Goal: Task Accomplishment & Management: Use online tool/utility

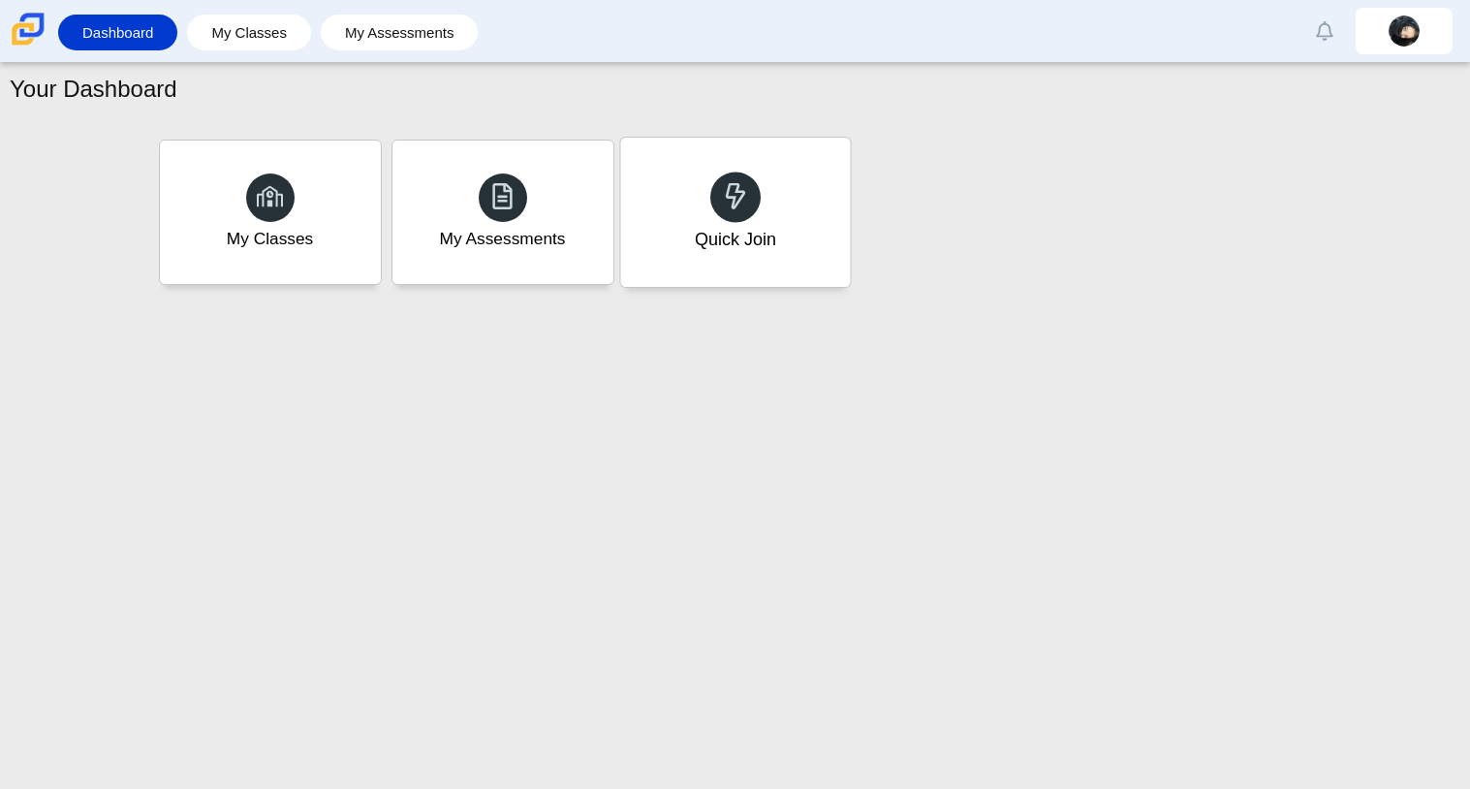
click at [765, 180] on div "Quick Join" at bounding box center [735, 212] width 230 height 149
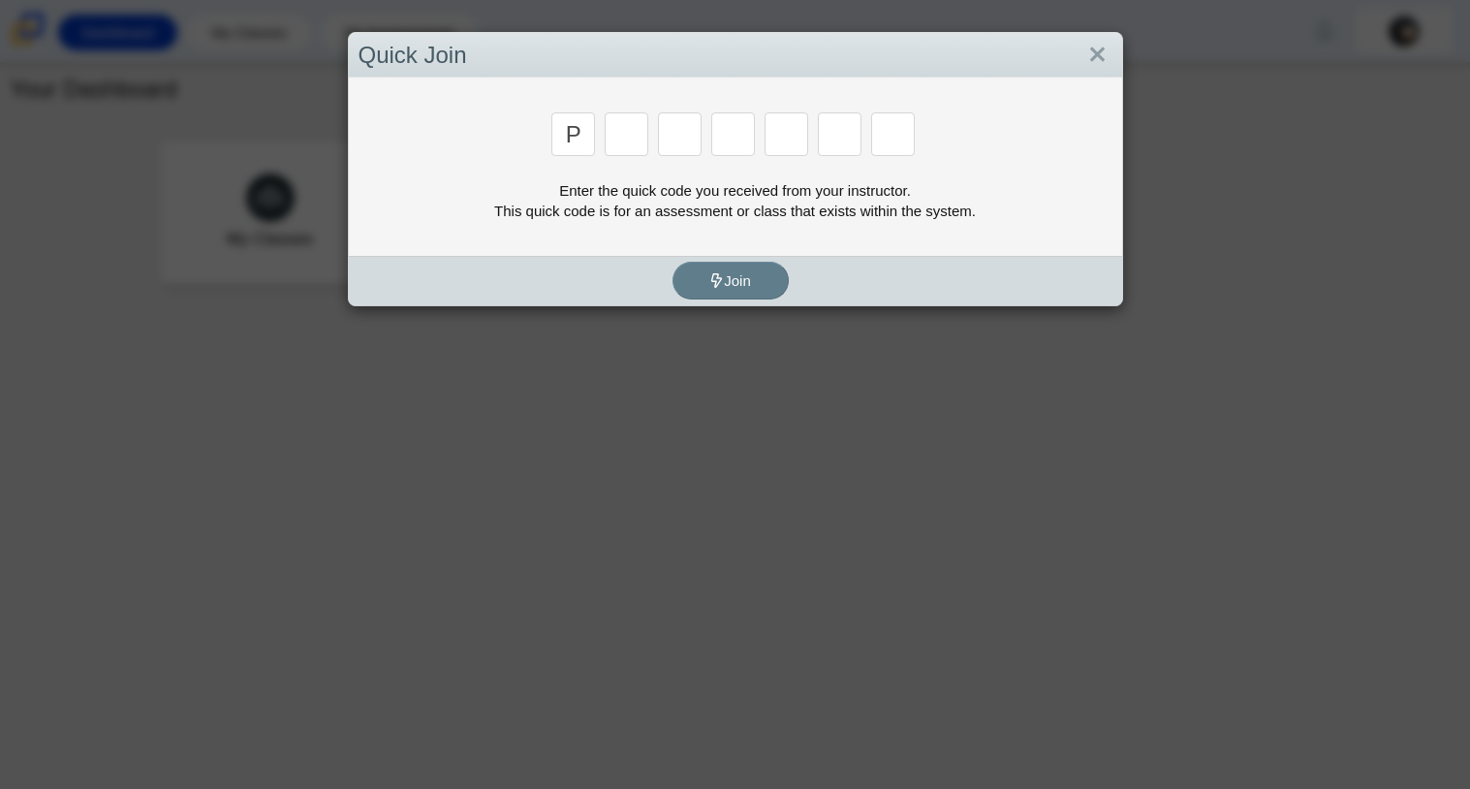
type input "P"
type input "2"
type input "P"
type input "B"
type input "T"
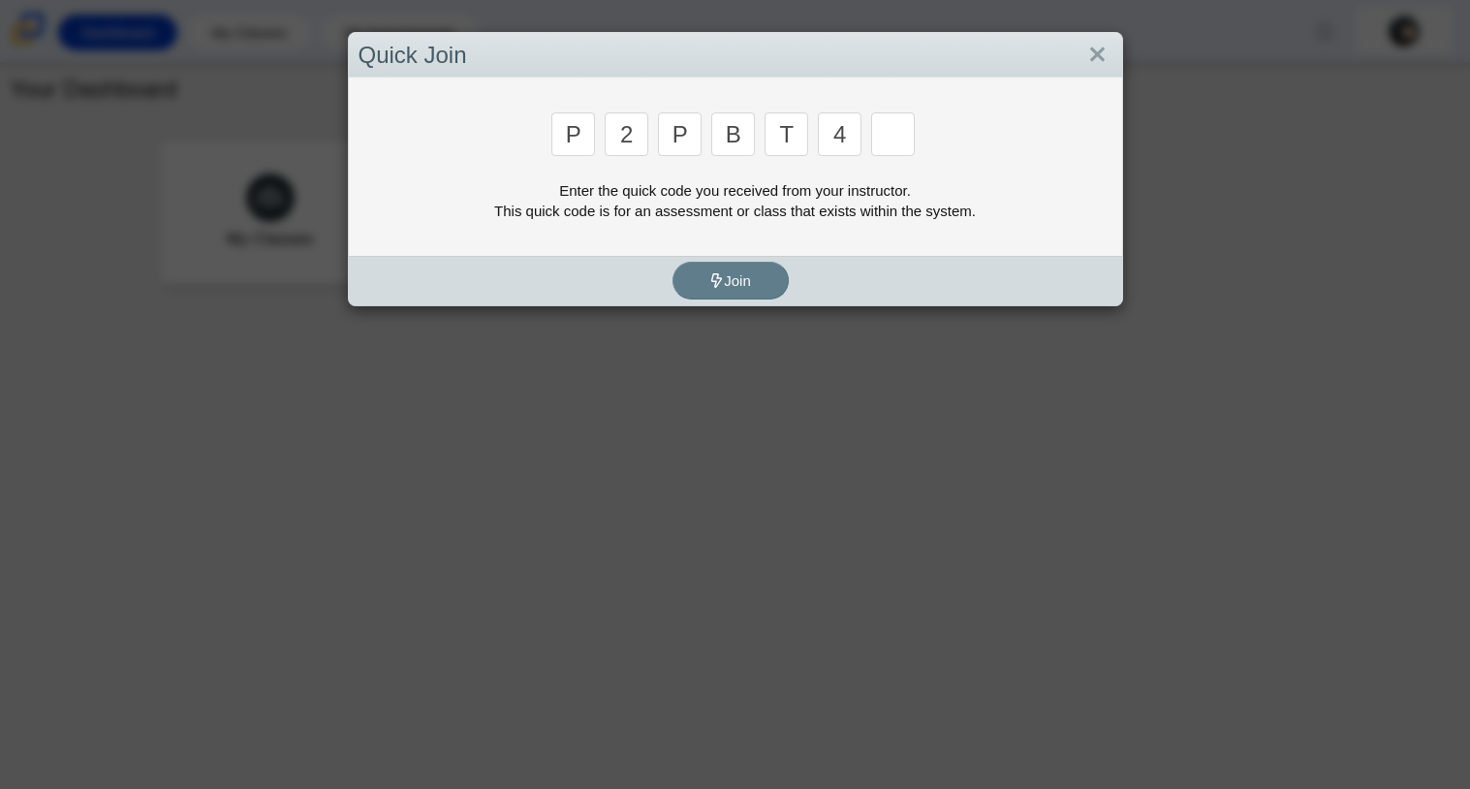
type input "4"
type input "9"
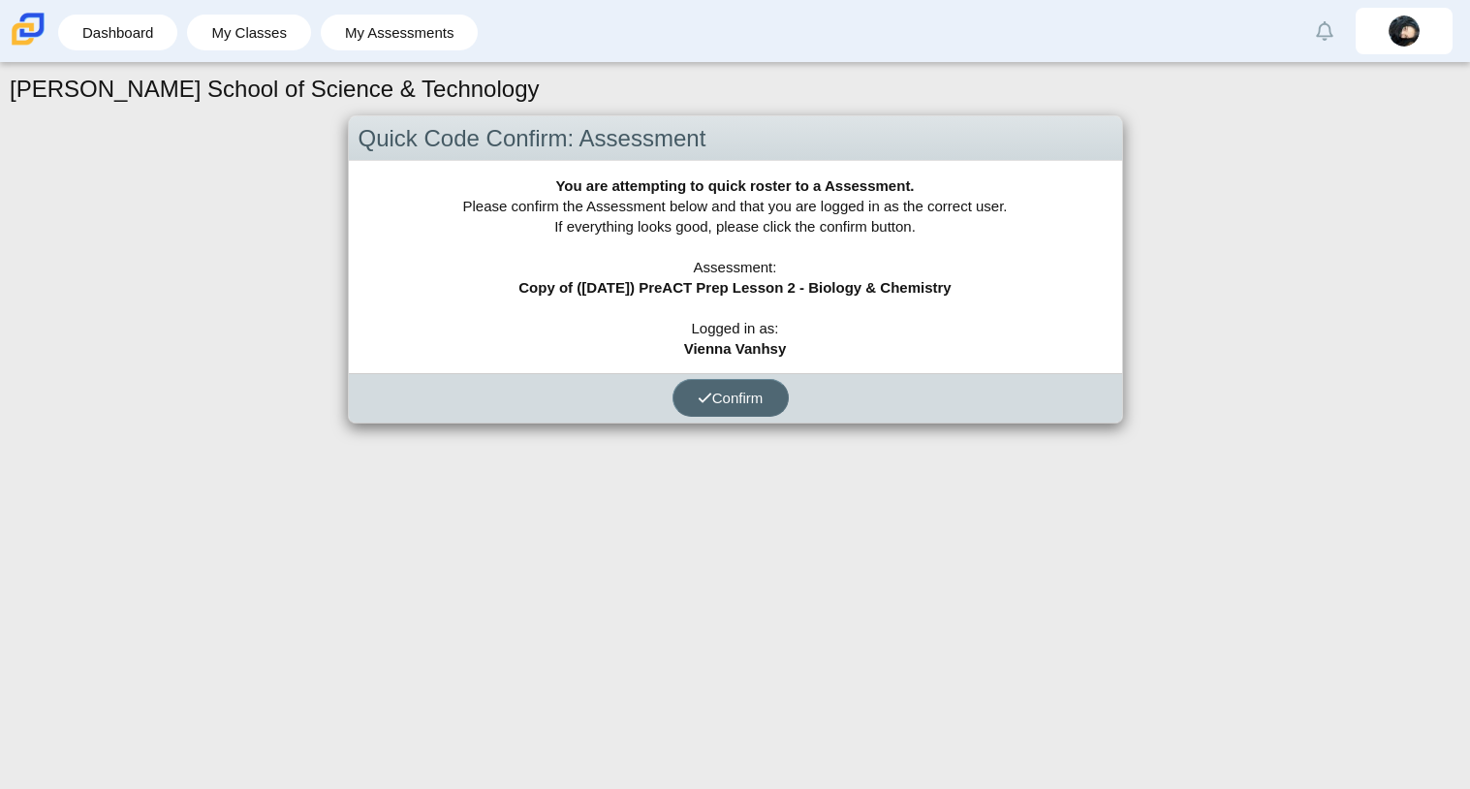
click at [727, 391] on span "Confirm" at bounding box center [731, 398] width 66 height 16
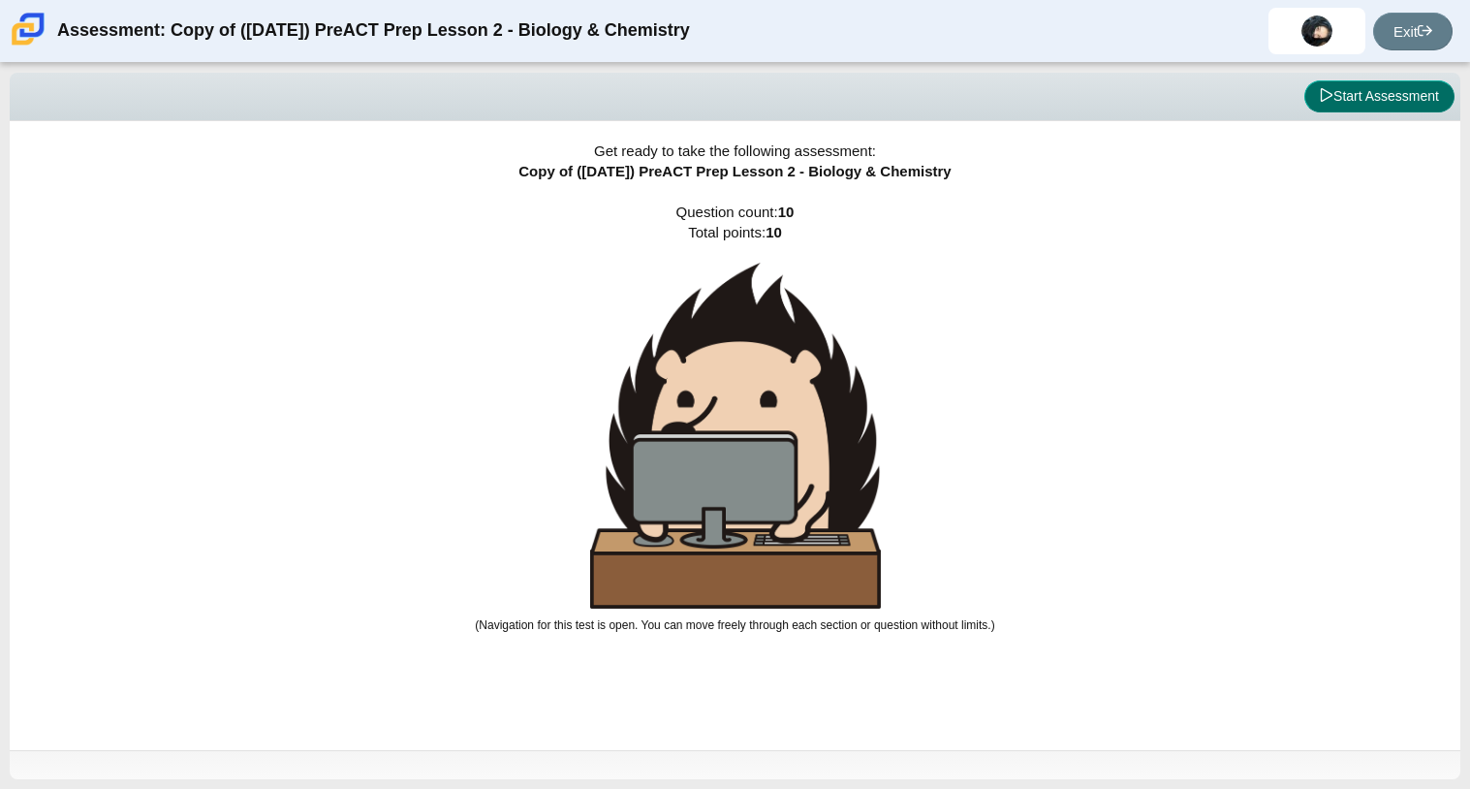
click at [1346, 97] on button "Start Assessment" at bounding box center [1379, 96] width 150 height 33
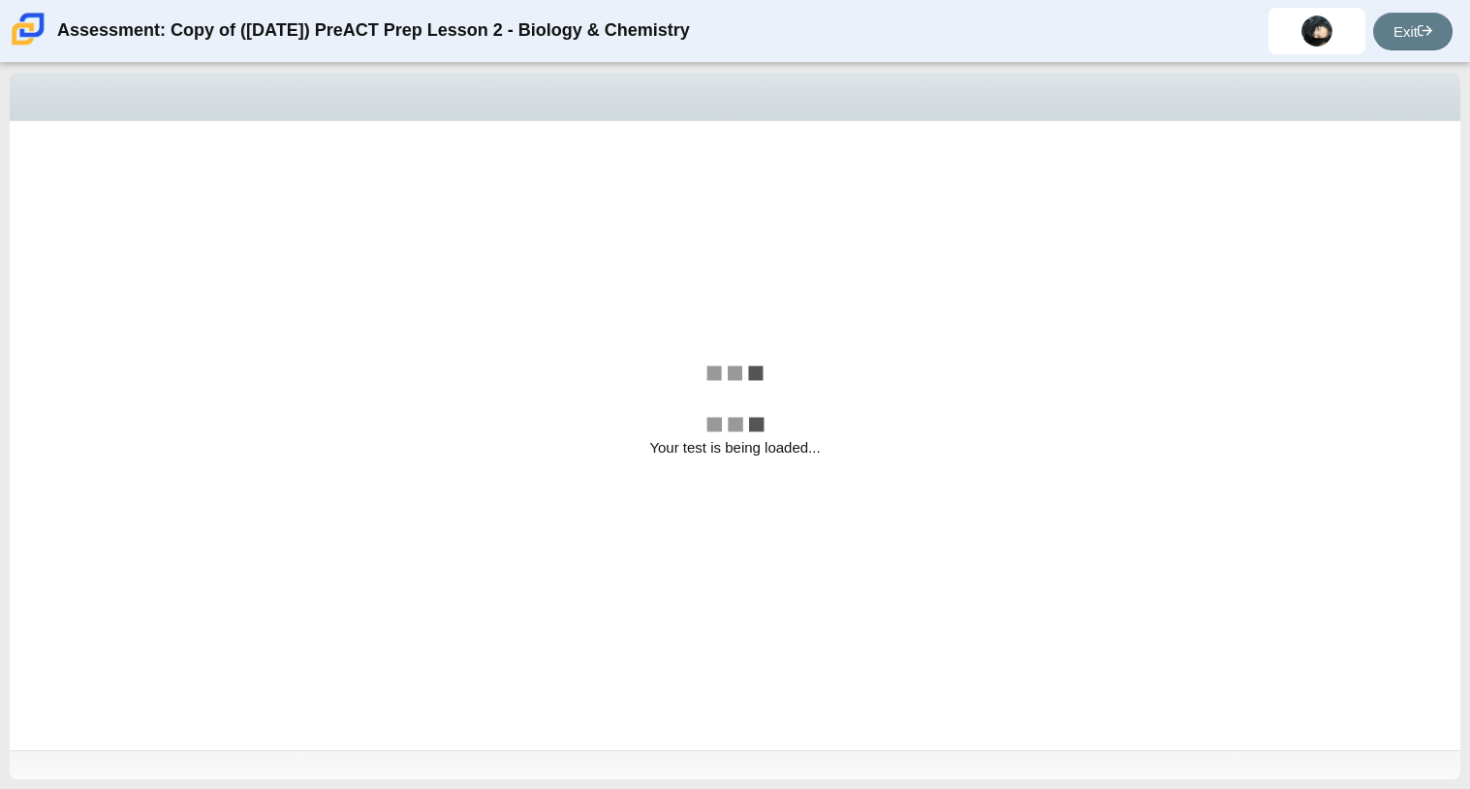
select select "88c27e0d-eae0-4ba9-ac20-9160ce6547ef"
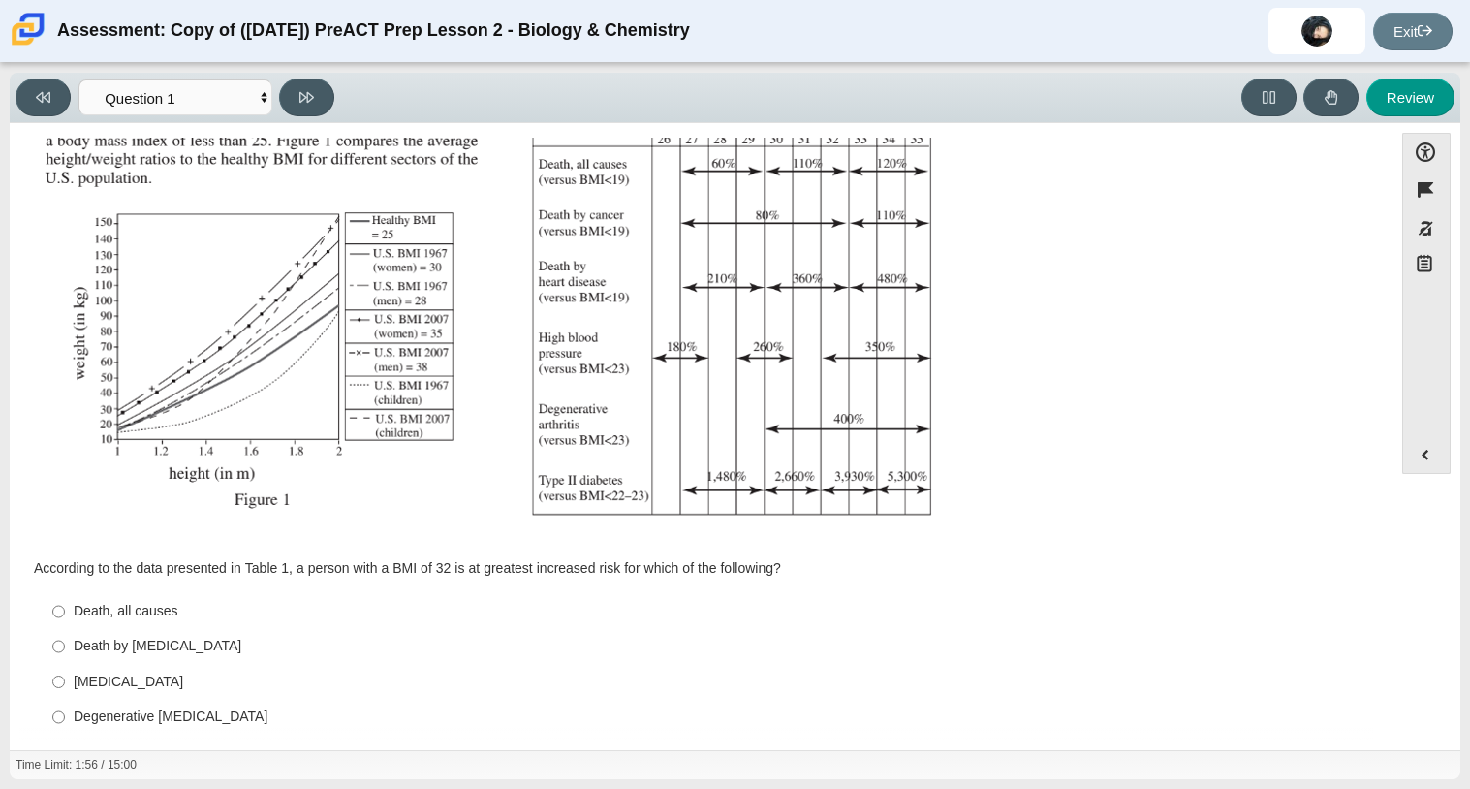
scroll to position [286, 0]
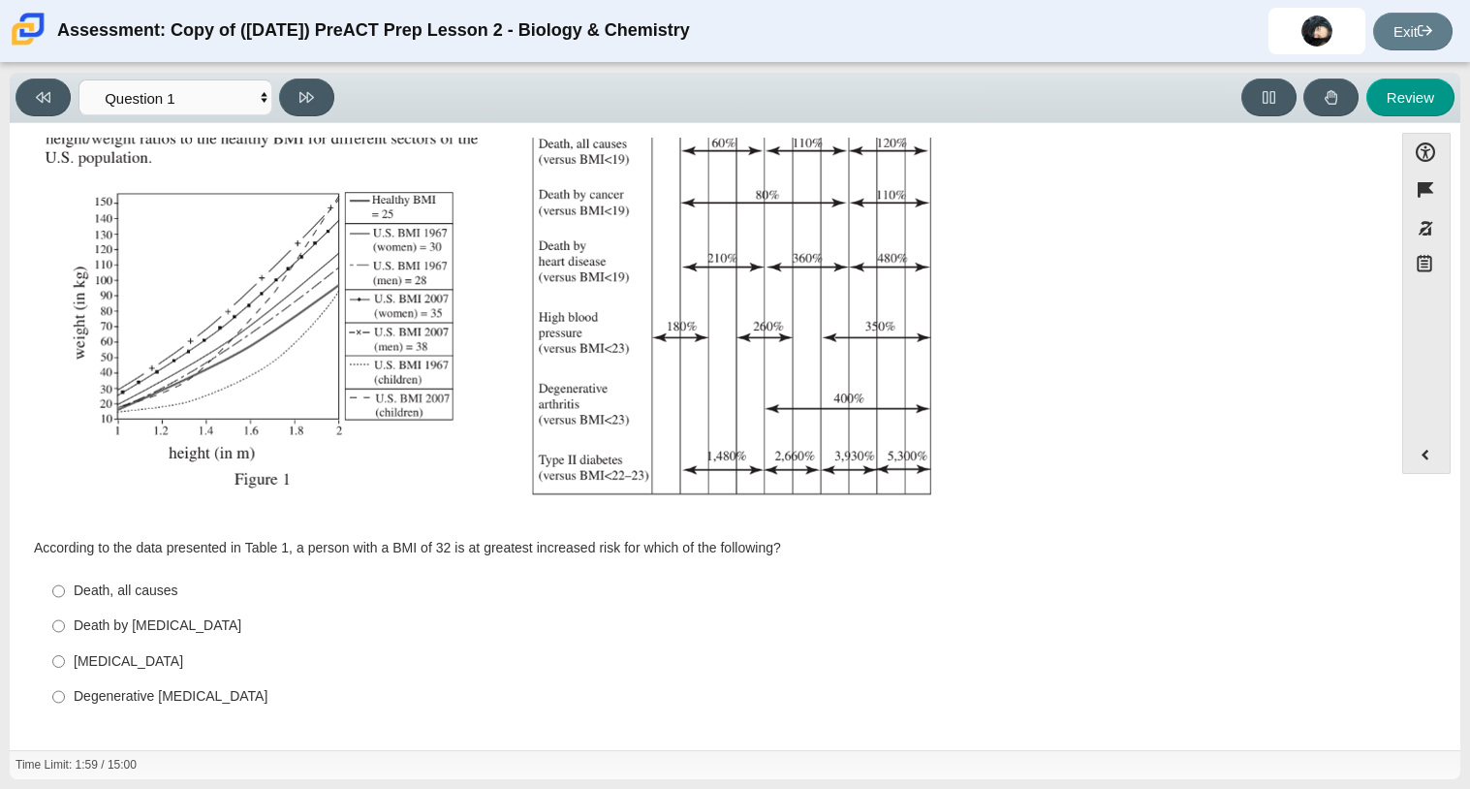
click at [120, 657] on div "Type II diabetes" at bounding box center [716, 661] width 1285 height 19
click at [65, 657] on input "Type II diabetes Type II diabetes" at bounding box center [58, 660] width 13 height 35
radio input "true"
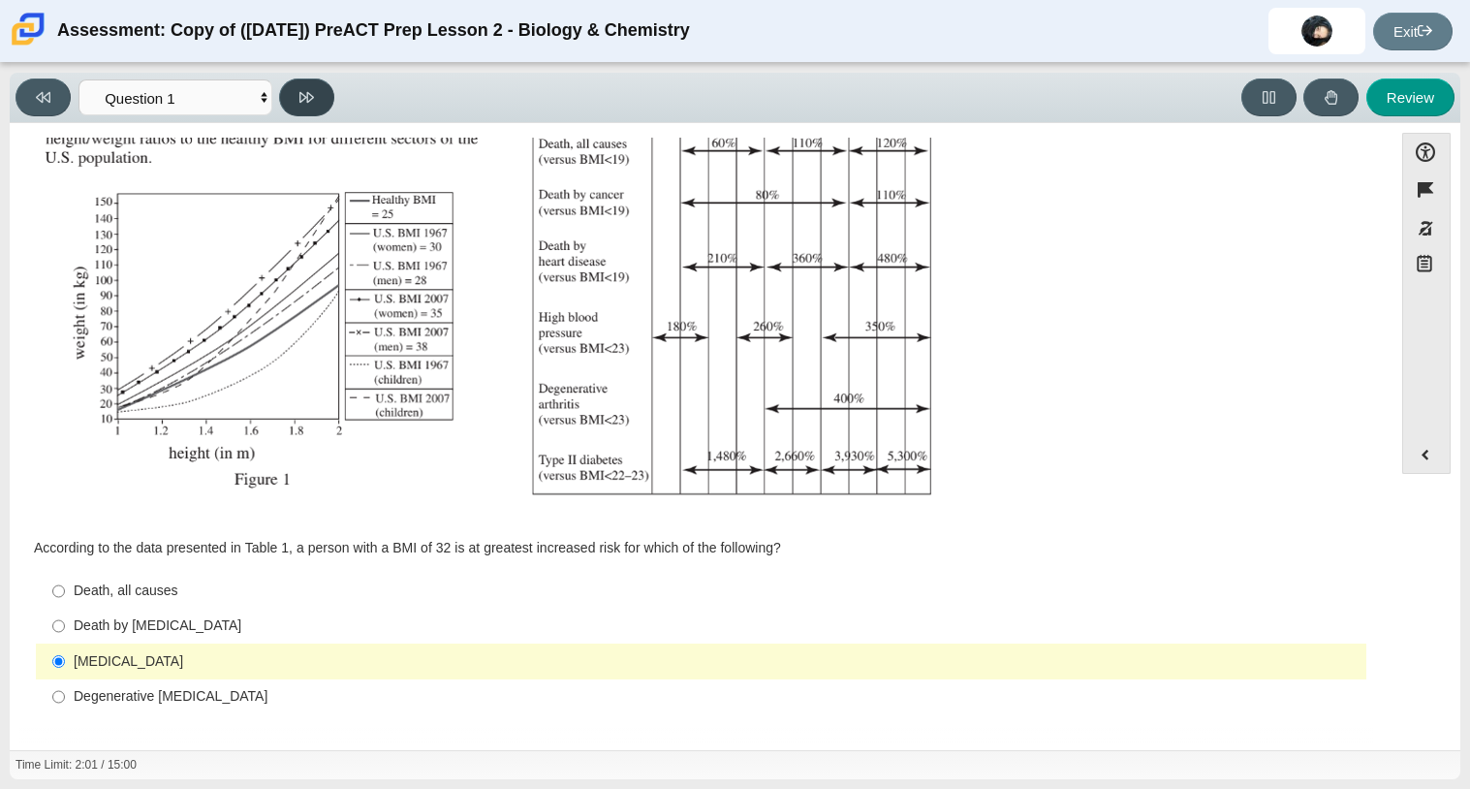
click at [307, 93] on icon at bounding box center [306, 97] width 15 height 11
select select "f31ee183-ab53-48c9-9374-3a18949ab500"
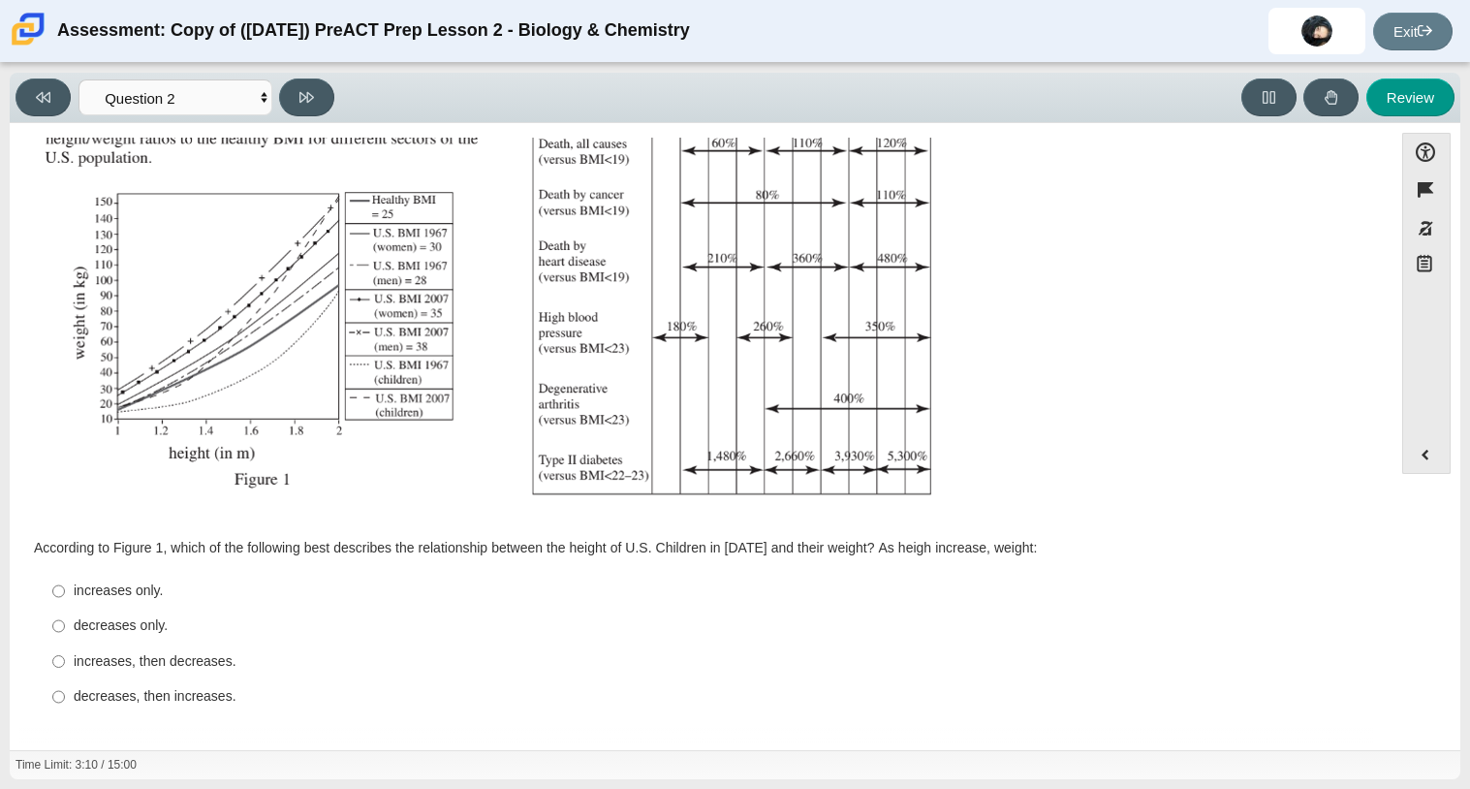
click at [186, 693] on div "decreases, then increases." at bounding box center [716, 696] width 1285 height 19
click at [65, 693] on input "decreases, then increases. decreases, then increases." at bounding box center [58, 696] width 13 height 35
radio input "true"
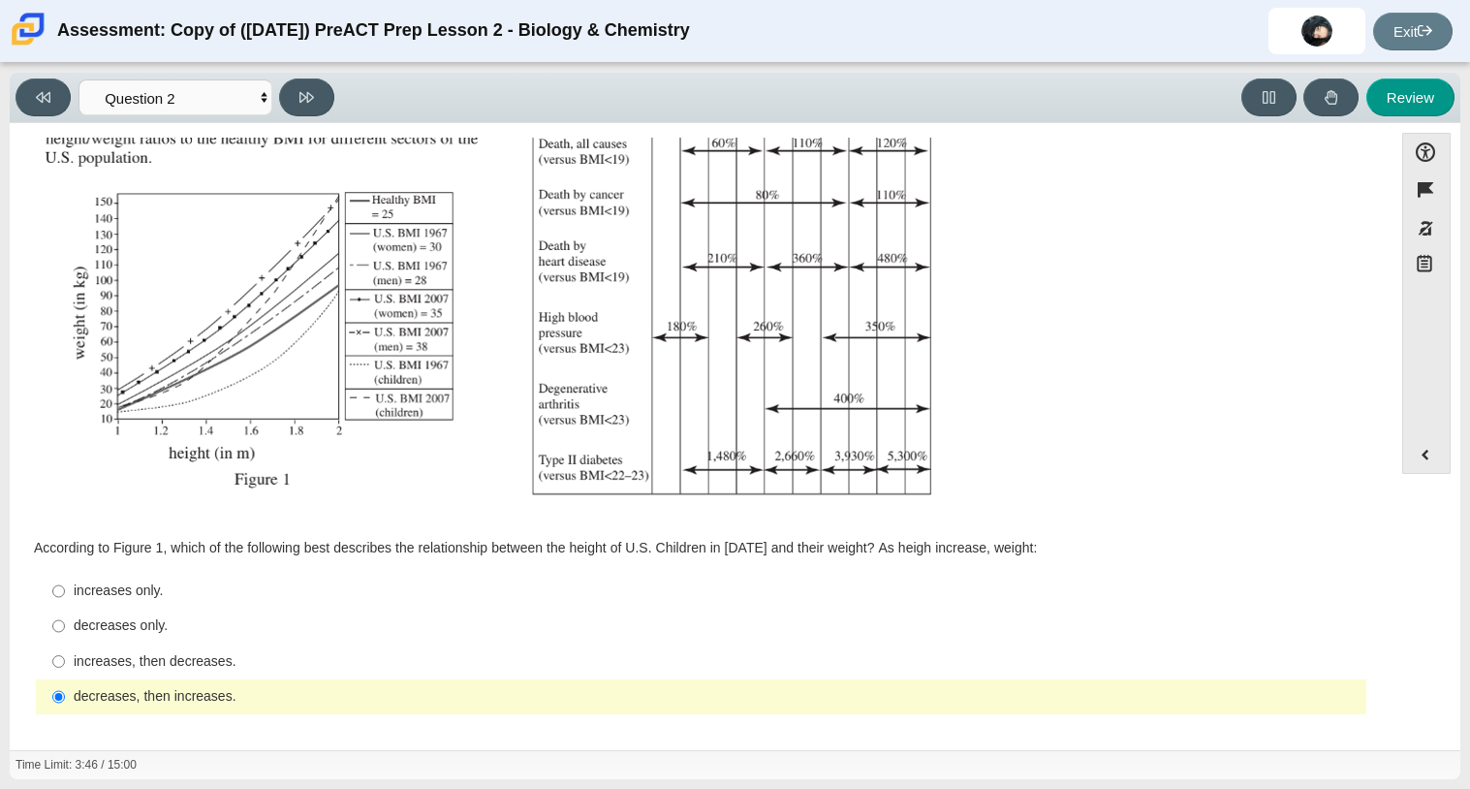
click at [79, 590] on div "increases only." at bounding box center [716, 590] width 1285 height 19
click at [65, 590] on input "increases only. increases only." at bounding box center [58, 591] width 13 height 35
radio input "true"
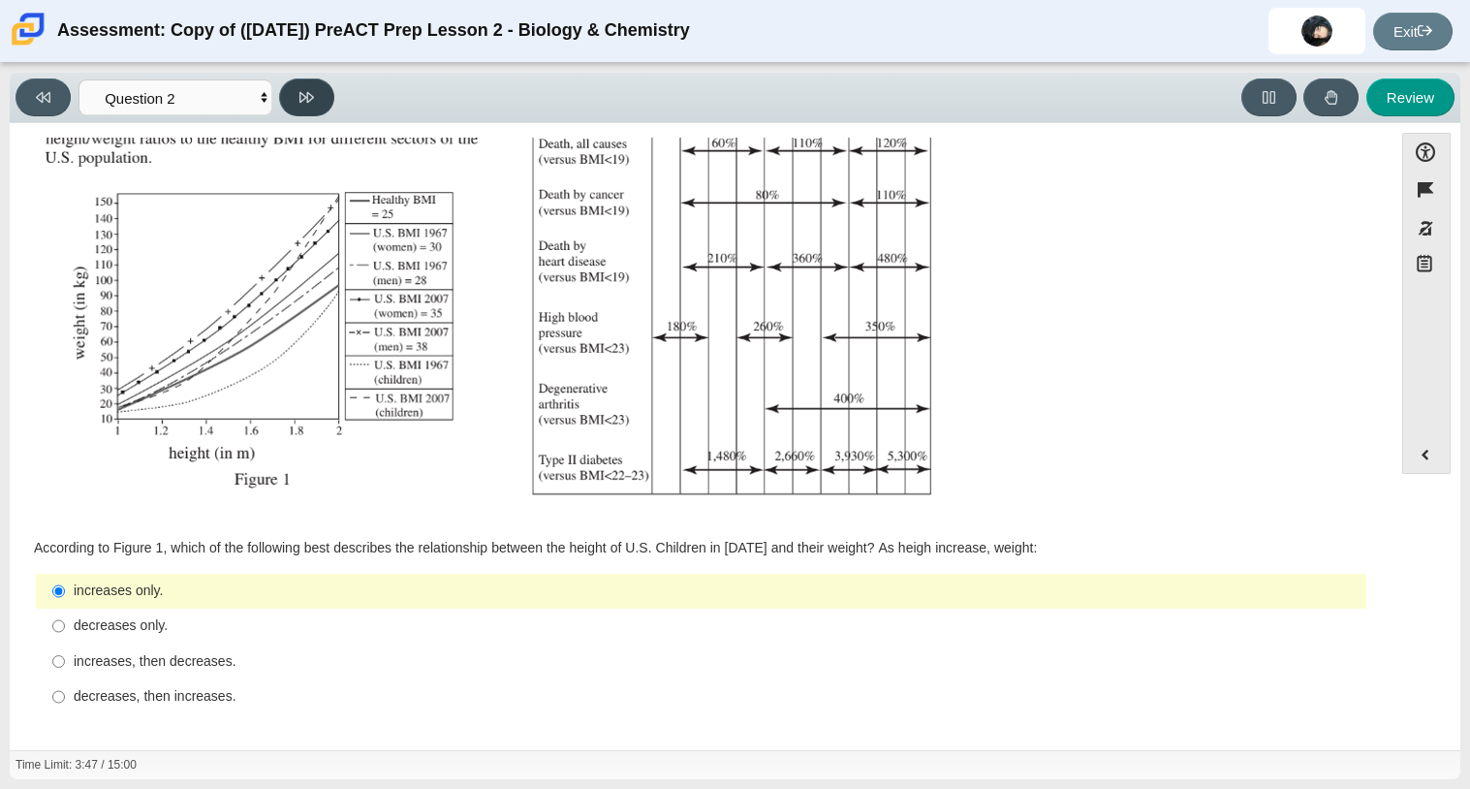
click at [316, 96] on button at bounding box center [306, 97] width 55 height 38
select select "45e82964-709e-4180-9336-970e18221224"
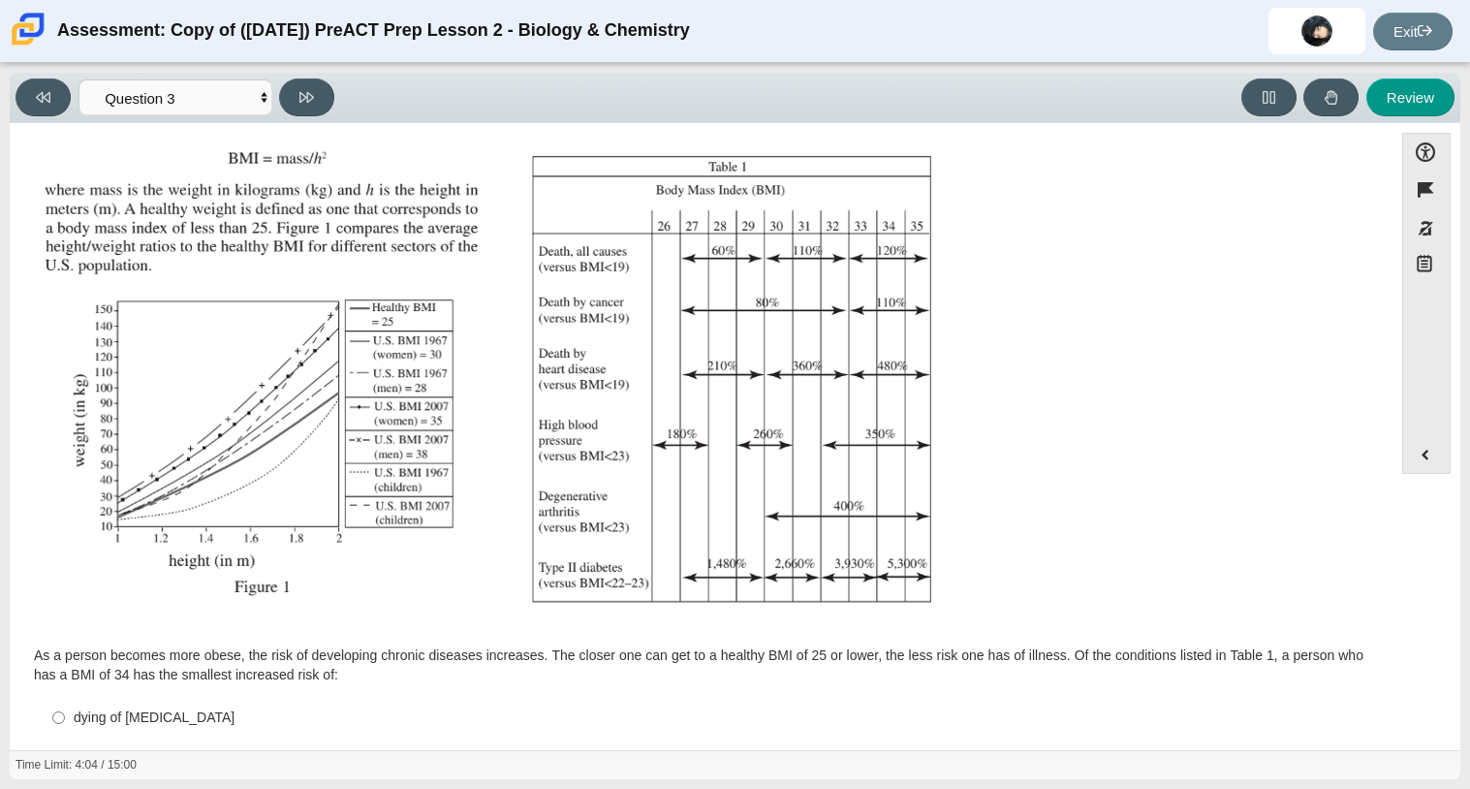
scroll to position [305, 0]
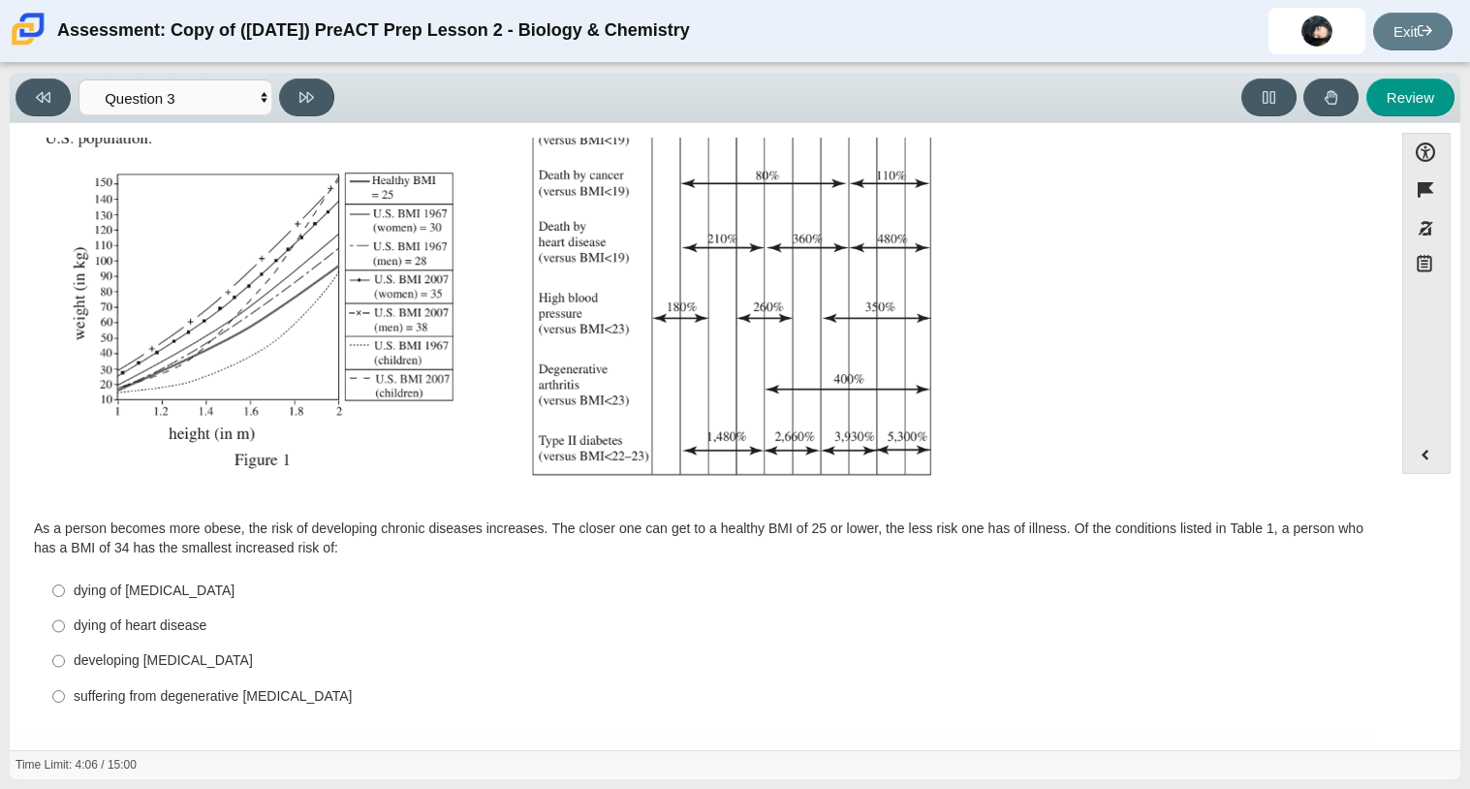
click at [133, 592] on div "dying of cancer" at bounding box center [716, 590] width 1285 height 19
click at [65, 592] on input "dying of cancer dying of cancer" at bounding box center [58, 590] width 13 height 35
radio input "true"
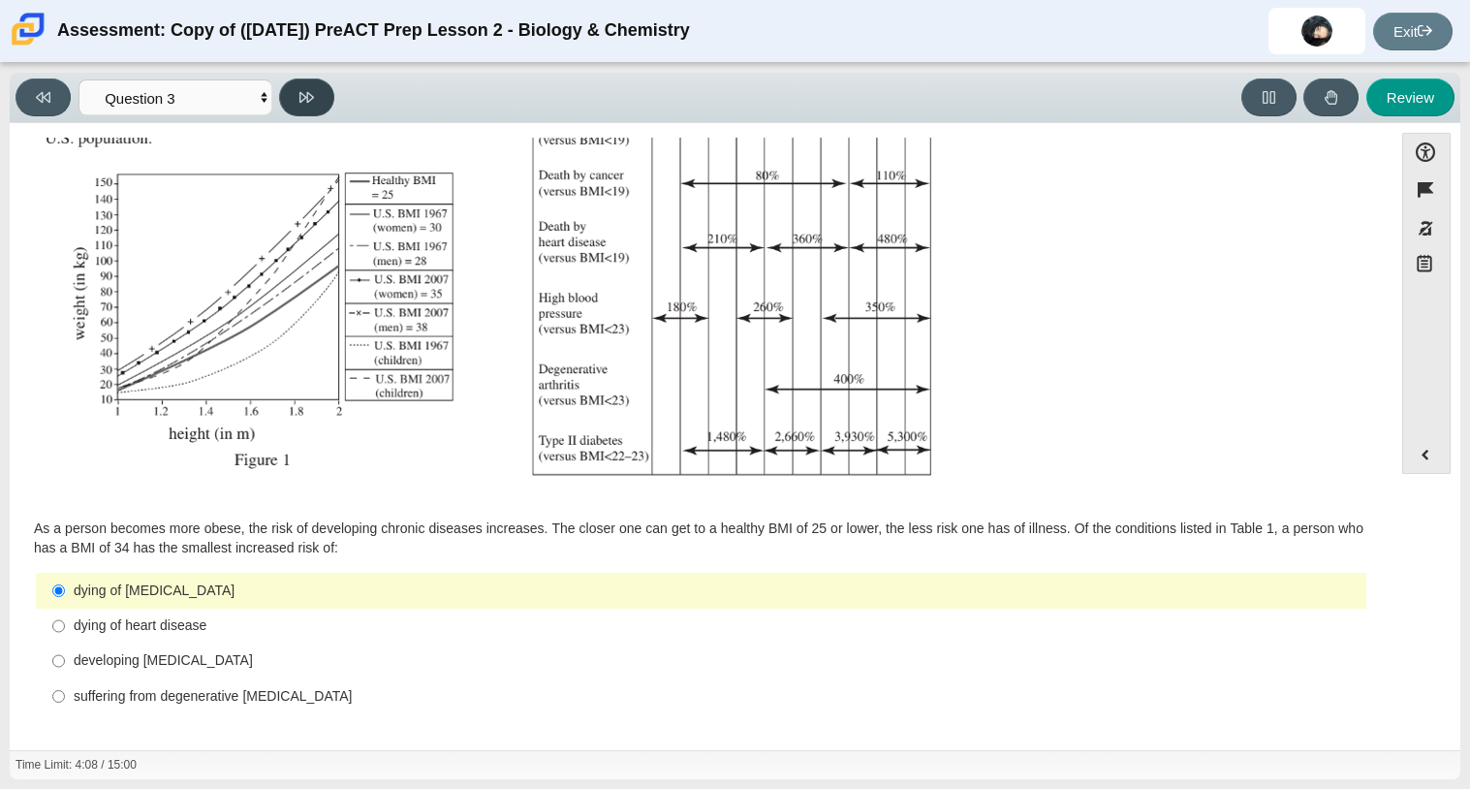
click at [329, 102] on button at bounding box center [306, 97] width 55 height 38
select select "71dcacfe-cf8b-4cdc-be22-b82c8aec5da2"
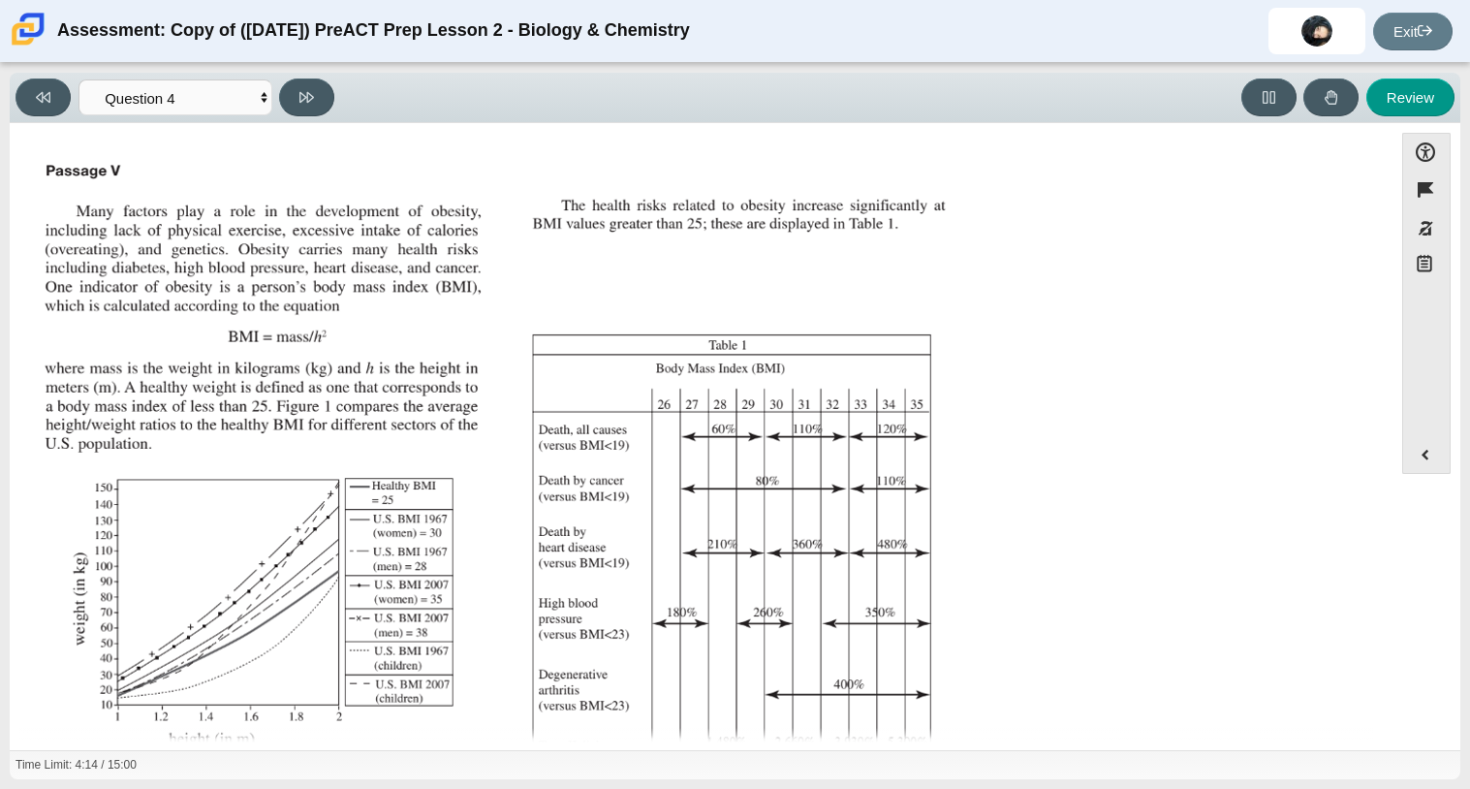
scroll to position [288, 0]
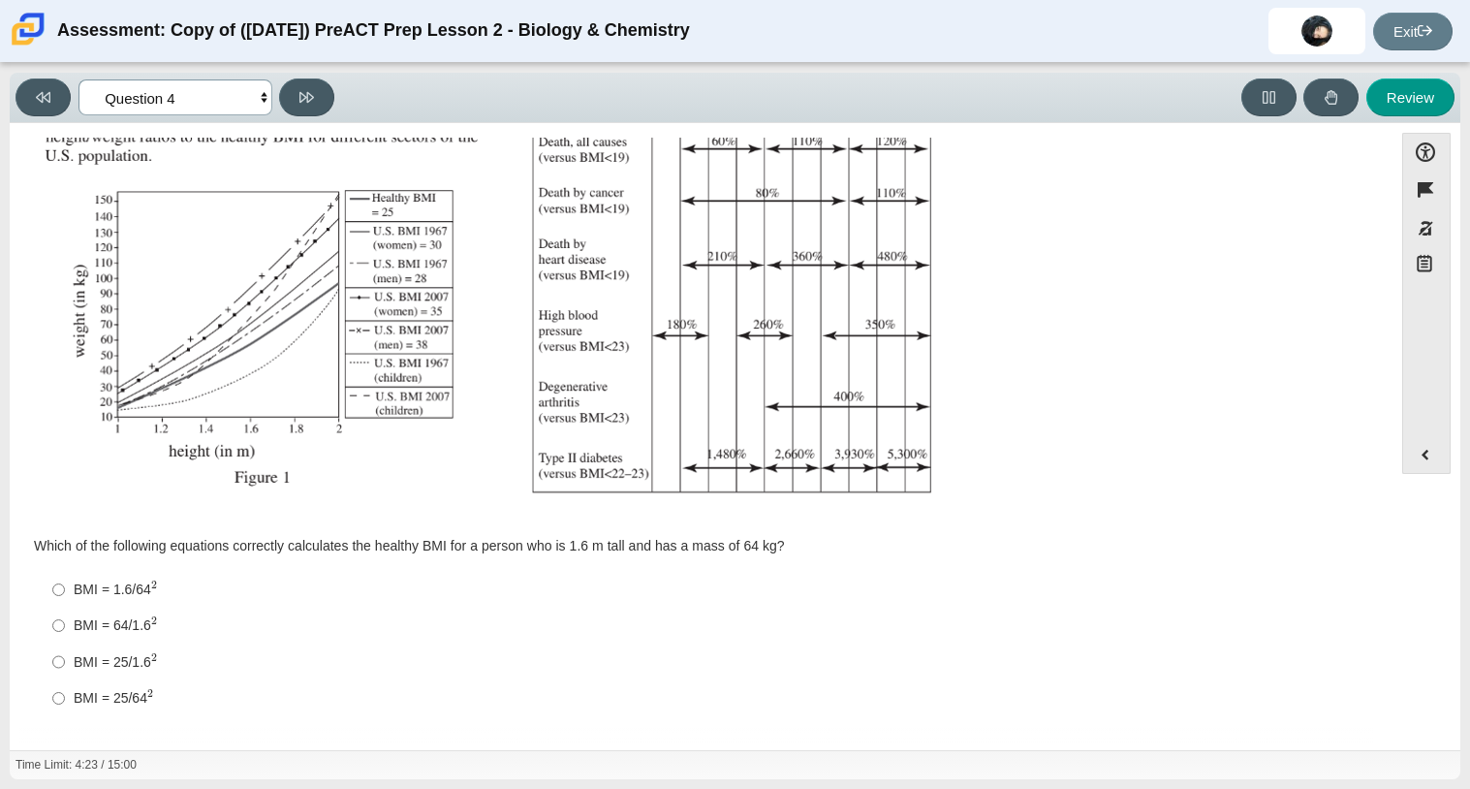
click at [220, 100] on select "Questions Question 1 Question 2 Question 3 Question 4 Question 5 Question 6 Que…" at bounding box center [175, 97] width 194 height 36
click at [231, 100] on select "Questions Question 1 Question 2 Question 3 Question 4 Question 5 Question 6 Que…" at bounding box center [175, 97] width 194 height 36
click at [132, 669] on div "BMI = 25/1.6 2" at bounding box center [716, 662] width 1285 height 20
click at [65, 669] on input "BMI = 25/1.6 2 BMI = 25/1.62" at bounding box center [58, 661] width 13 height 36
radio input "true"
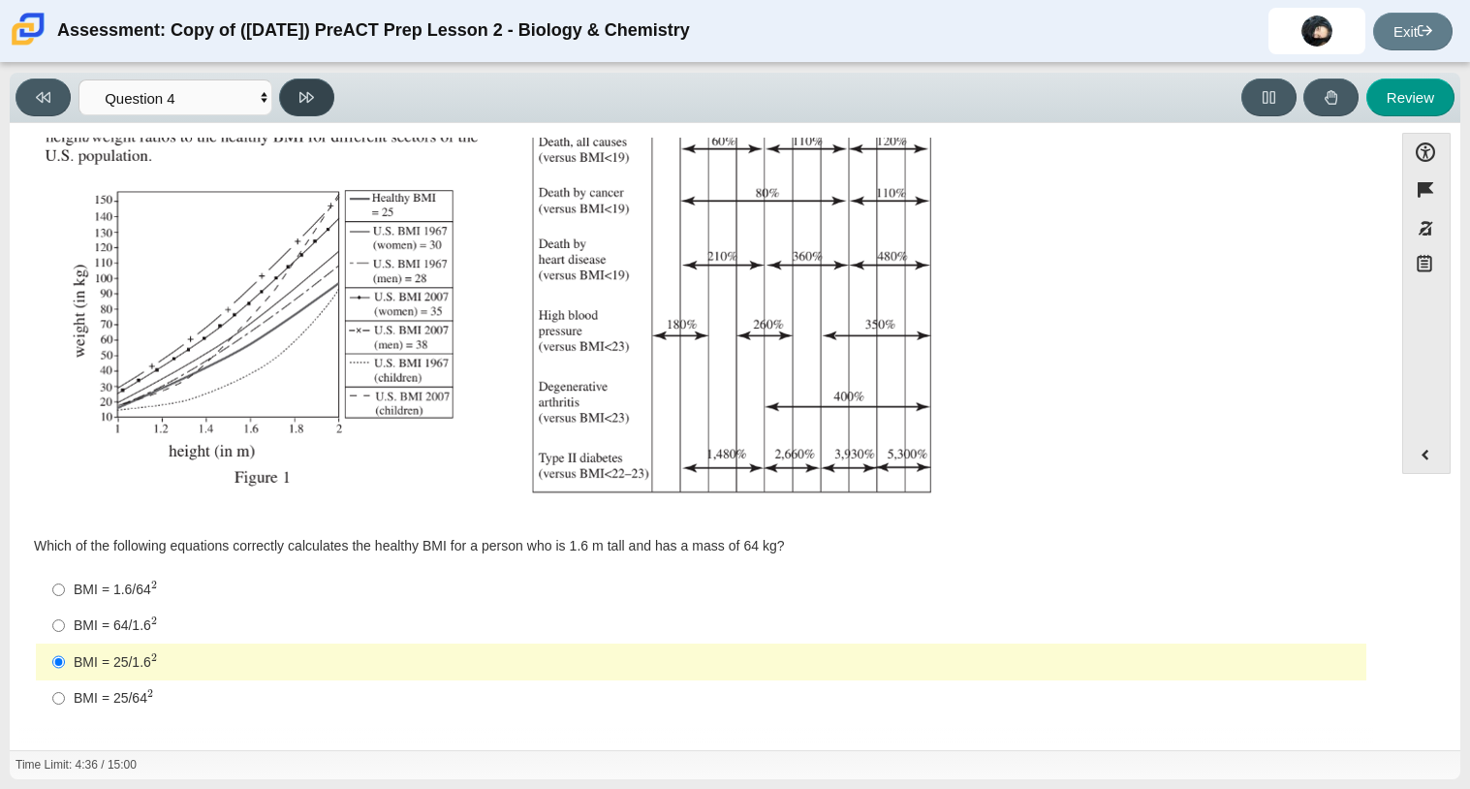
click at [315, 113] on button at bounding box center [306, 97] width 55 height 38
select select "c6558c8b-086a-4b4c-b582-9428309971ba"
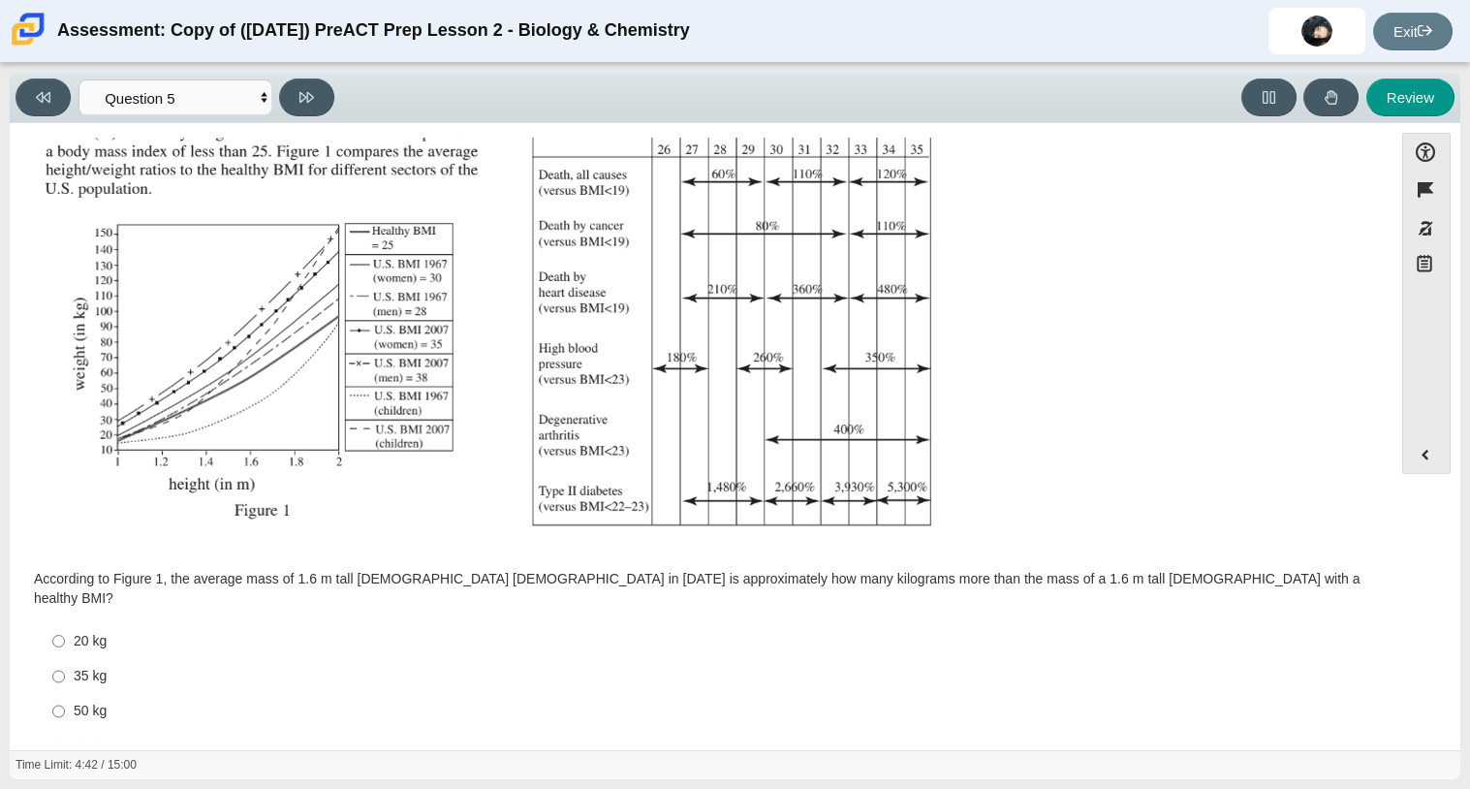
scroll to position [286, 0]
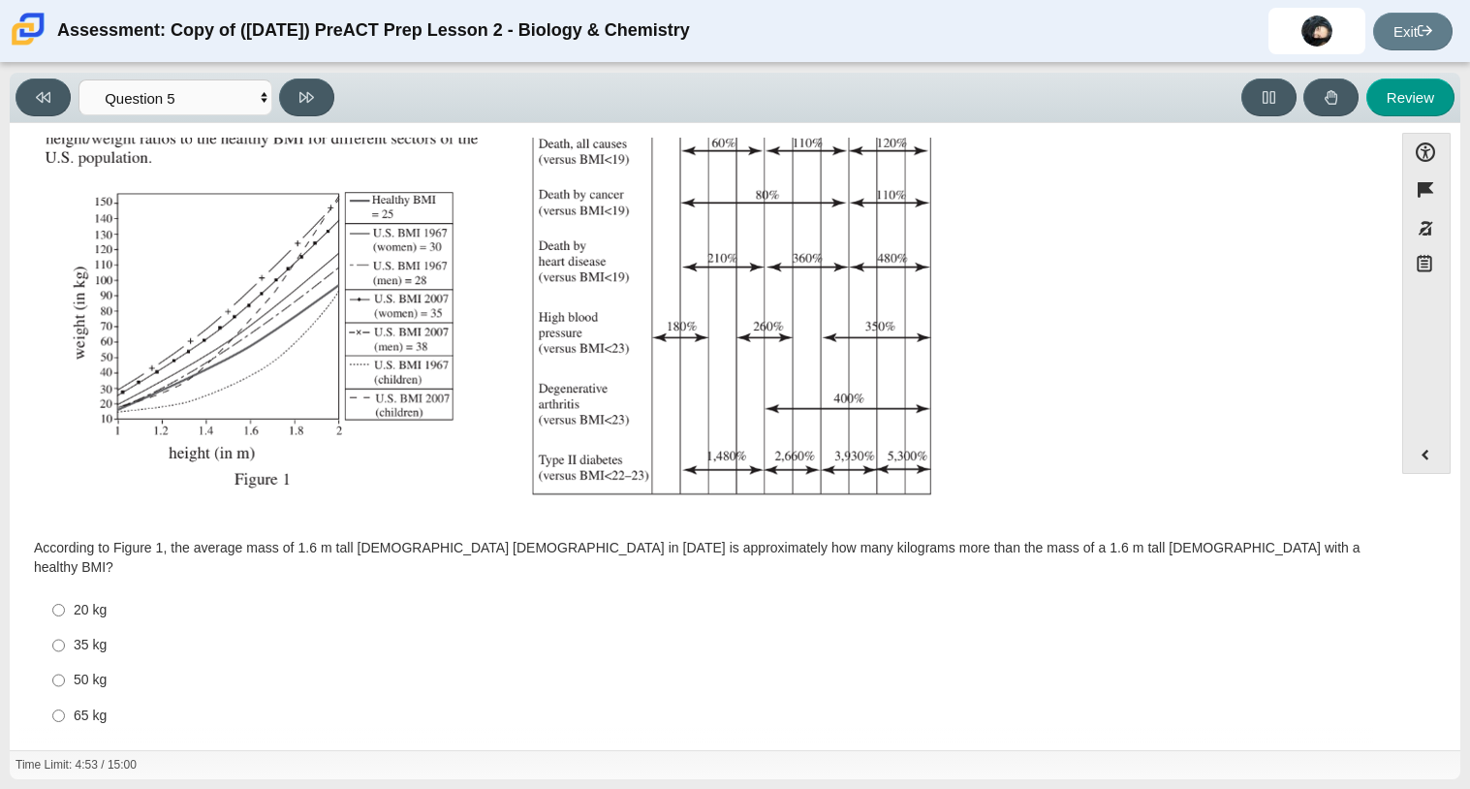
click at [76, 671] on div "50 kg" at bounding box center [716, 680] width 1285 height 19
click at [65, 668] on input "50 kg 50 kg" at bounding box center [58, 680] width 13 height 35
radio input "true"
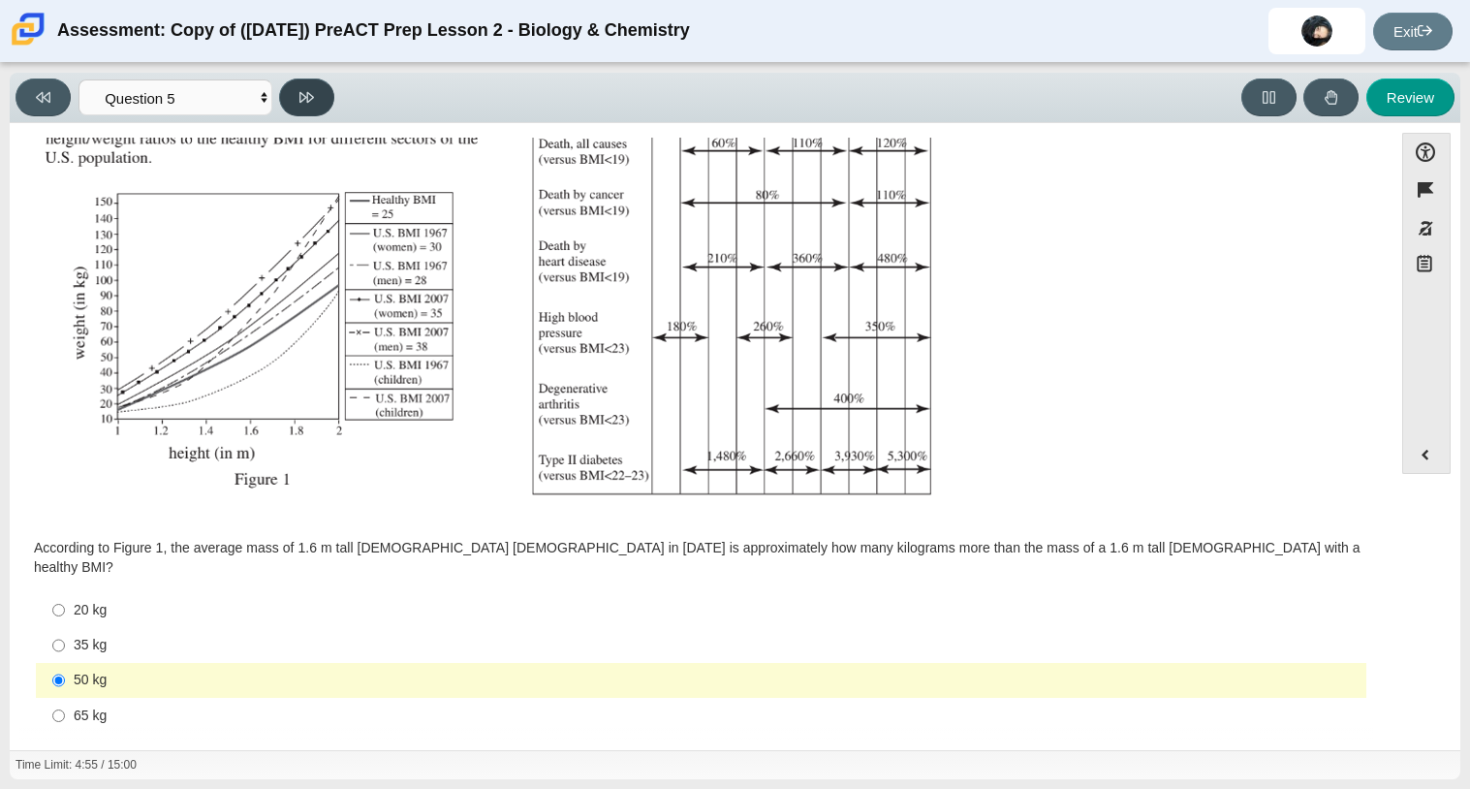
click at [307, 108] on button at bounding box center [306, 97] width 55 height 38
select select "74d98ab6-2529-481e-9250-4e9263ec31cd"
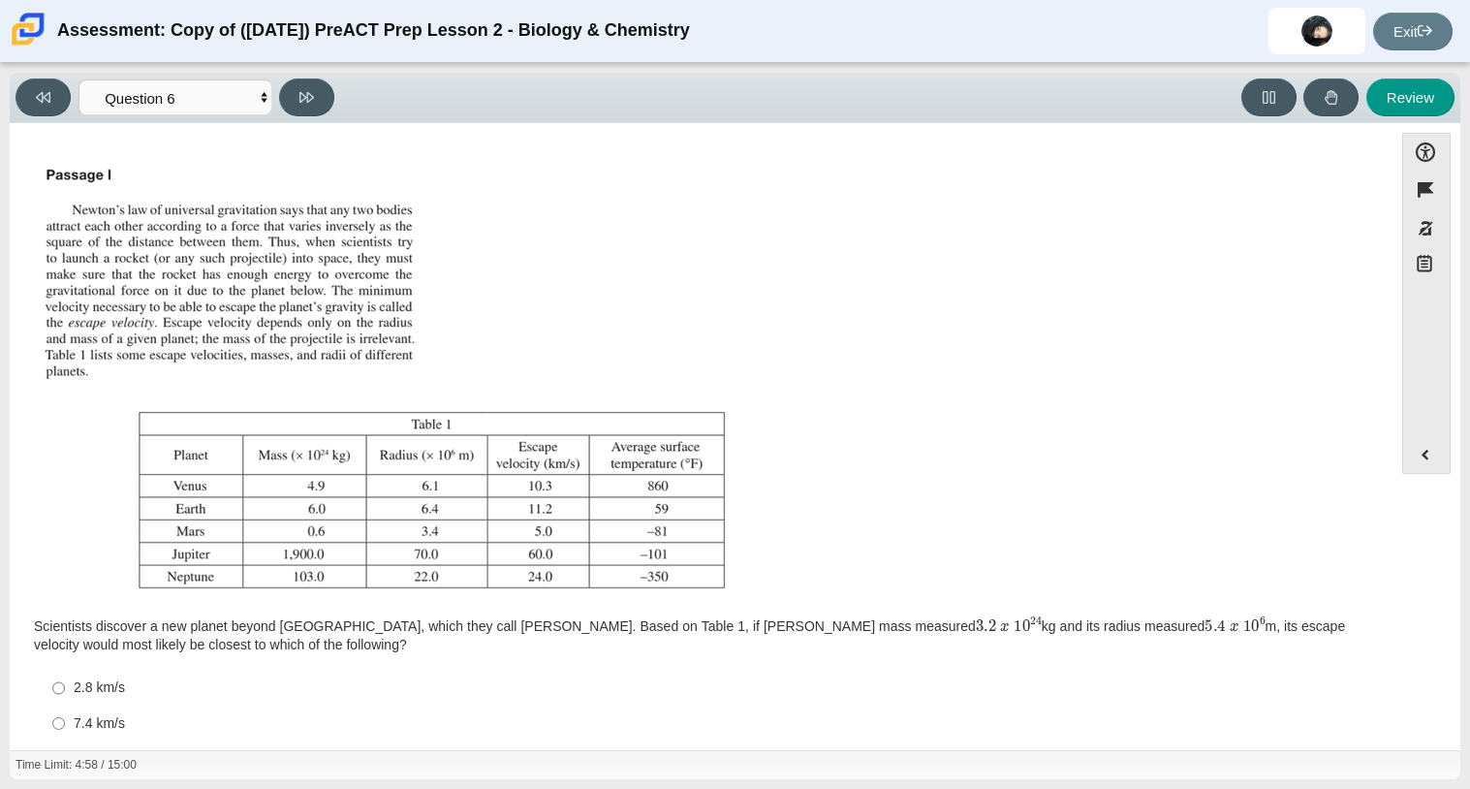
scroll to position [96, 0]
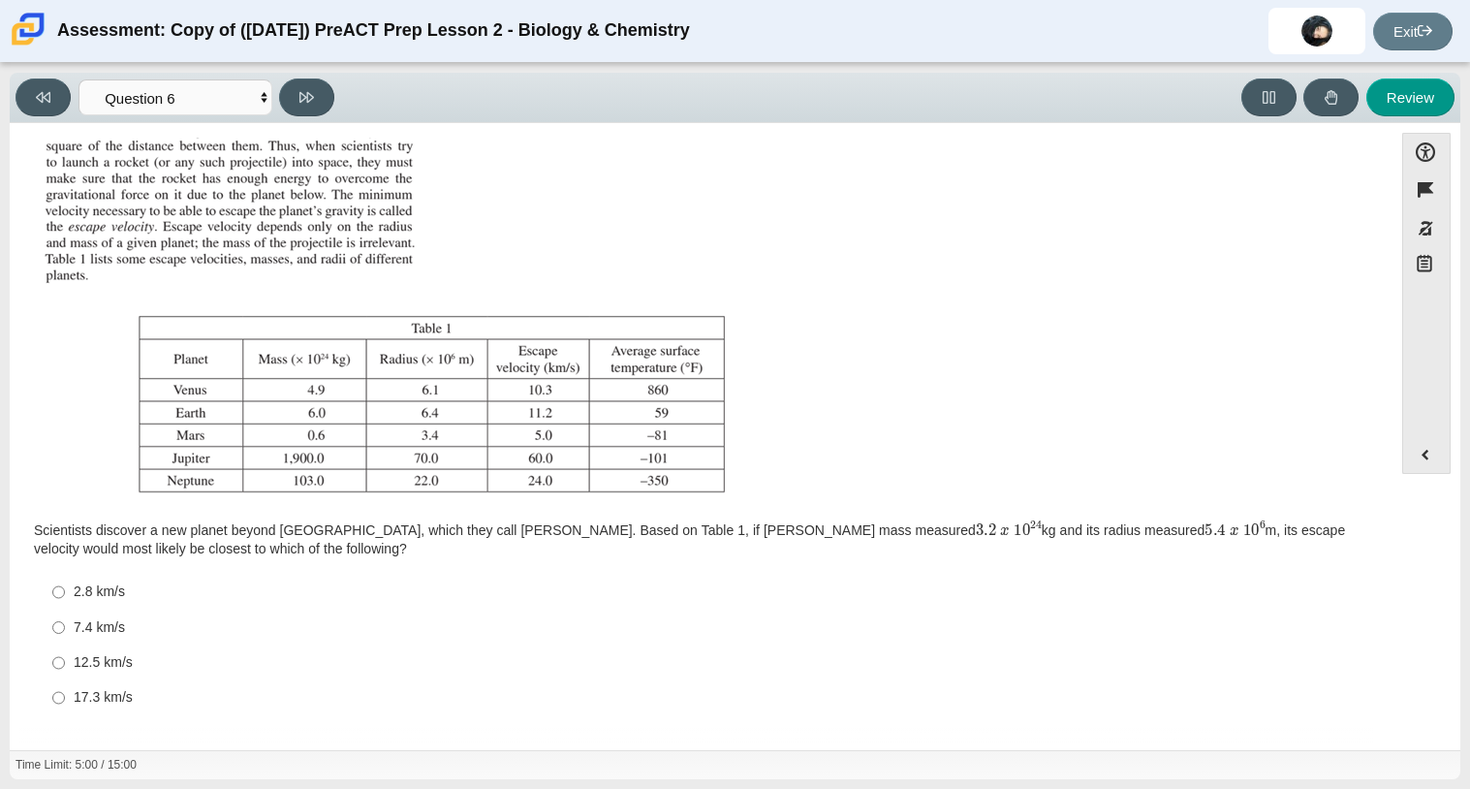
click at [76, 629] on div "7.4 km/s" at bounding box center [716, 627] width 1285 height 19
click at [65, 629] on input "7.4 km/s 7.4 km/s" at bounding box center [58, 626] width 13 height 35
radio input "true"
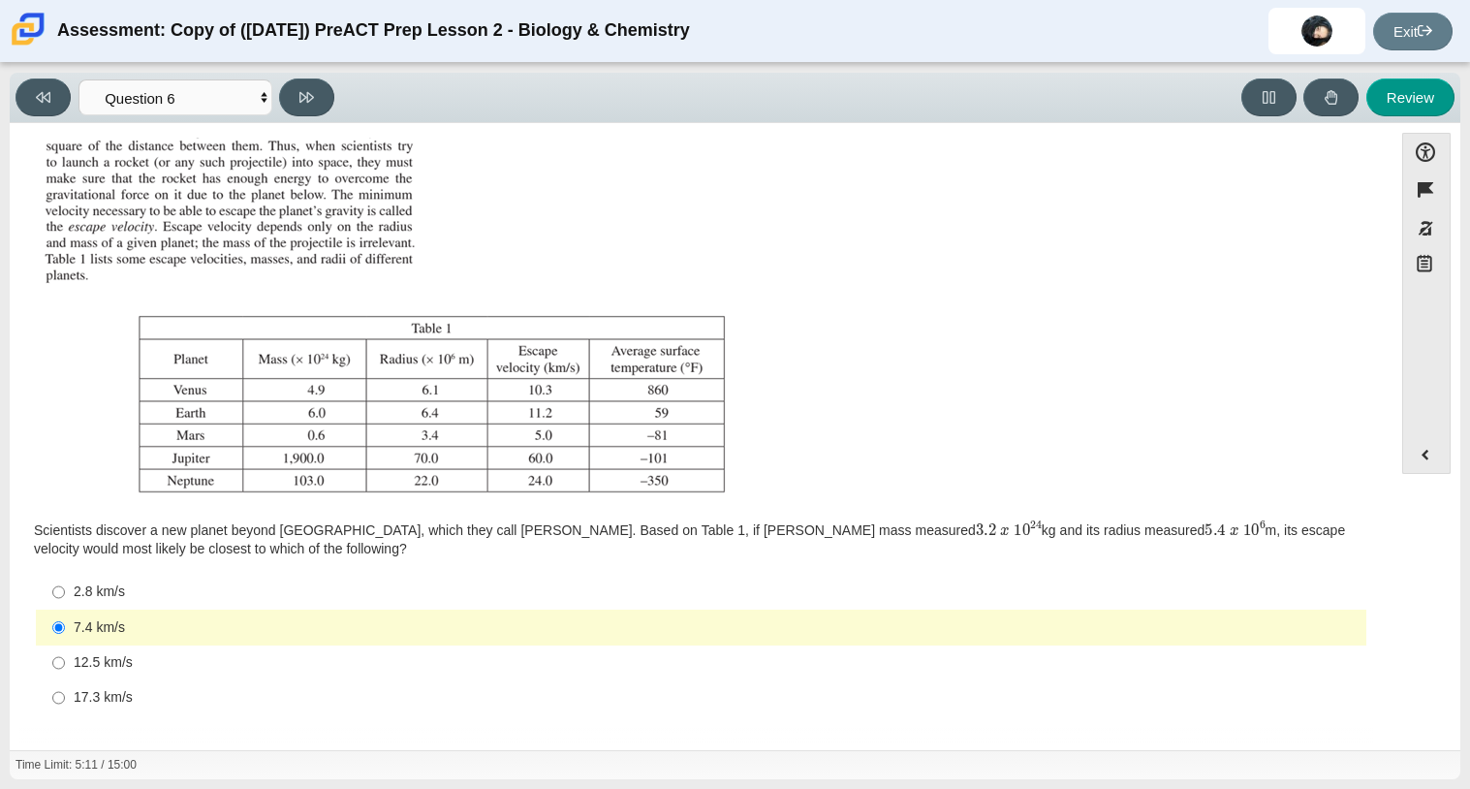
click at [284, 162] on img "Assessment items" at bounding box center [384, 279] width 695 height 441
click at [325, 107] on button at bounding box center [306, 97] width 55 height 38
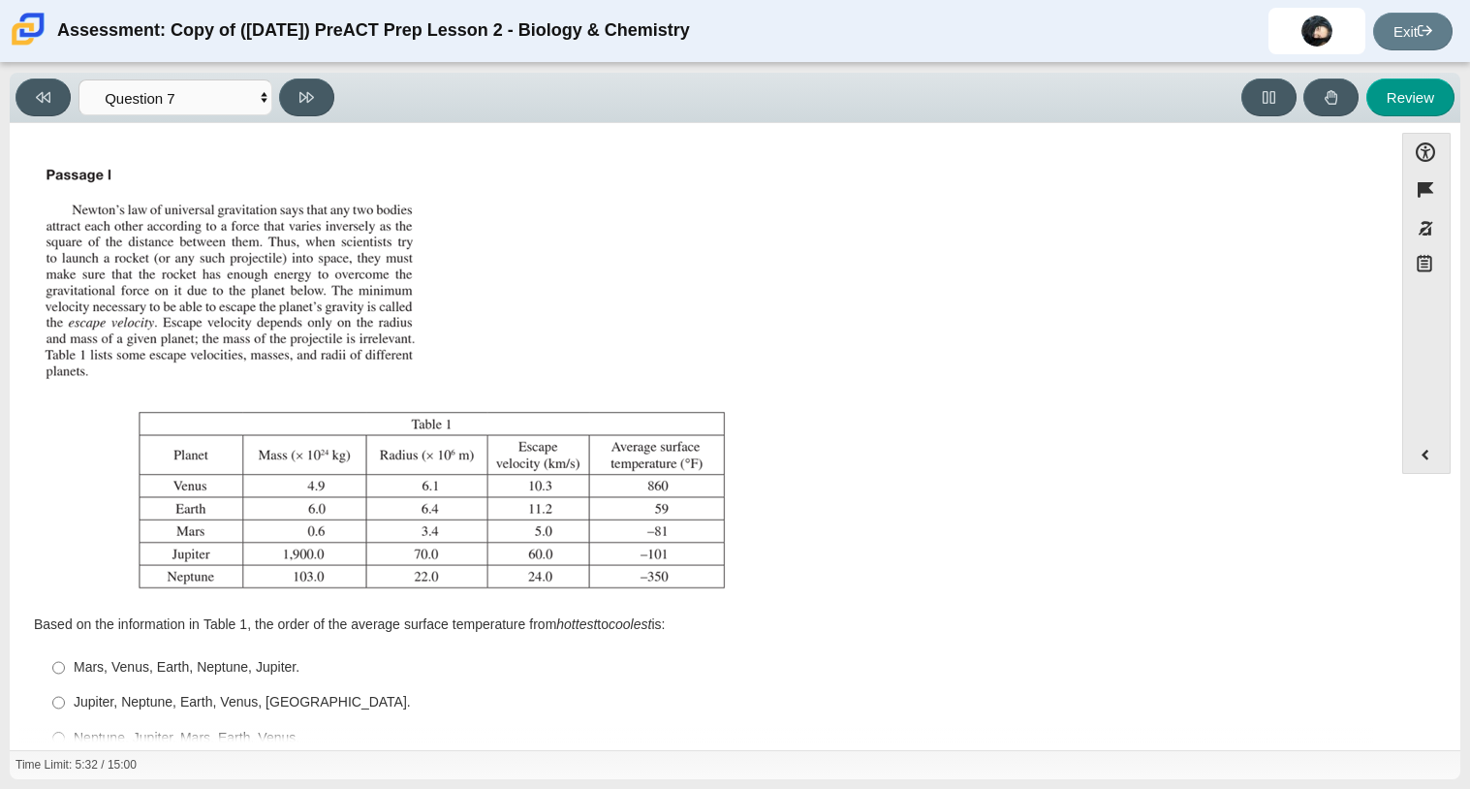
scroll to position [77, 0]
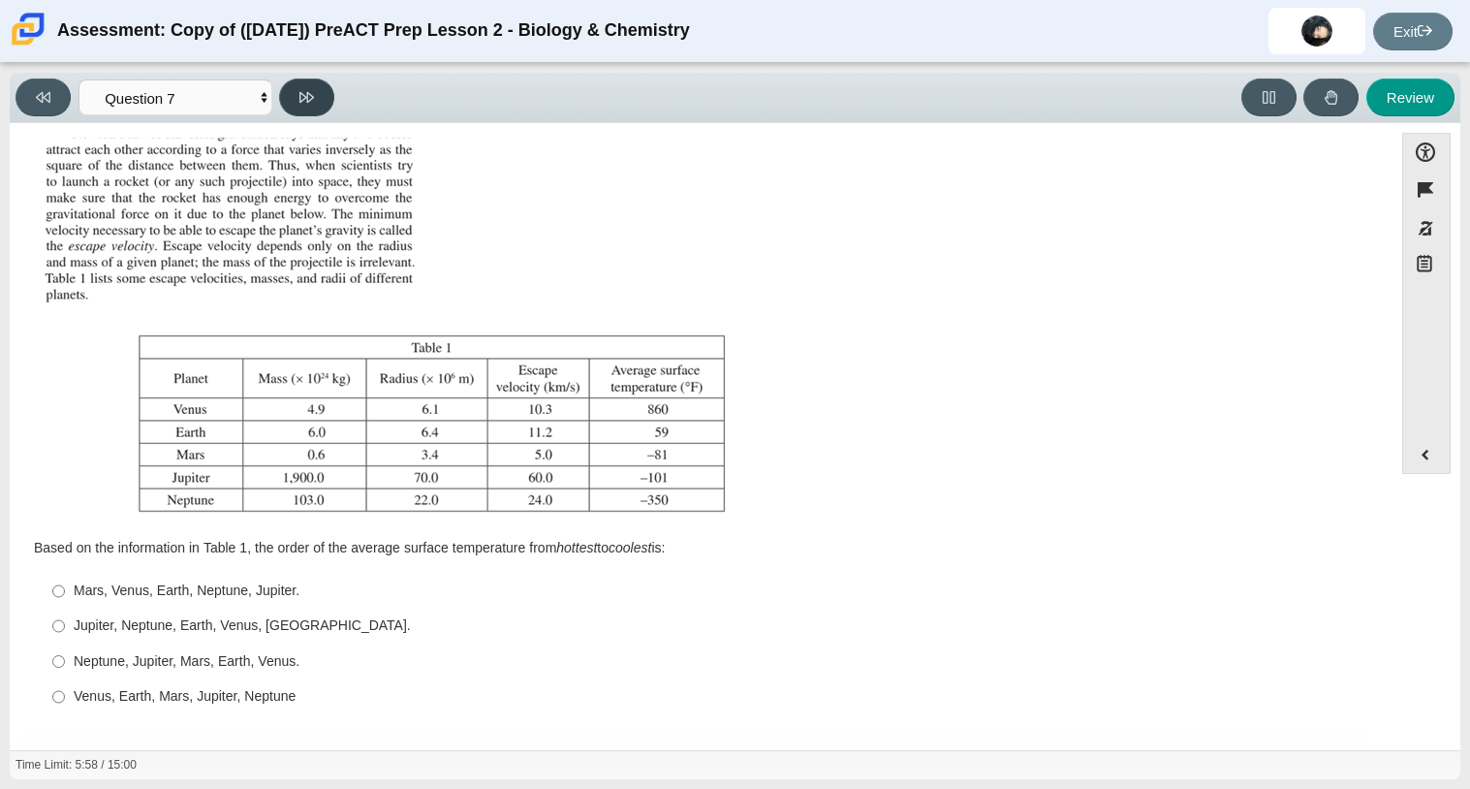
click at [295, 88] on button at bounding box center [306, 97] width 55 height 38
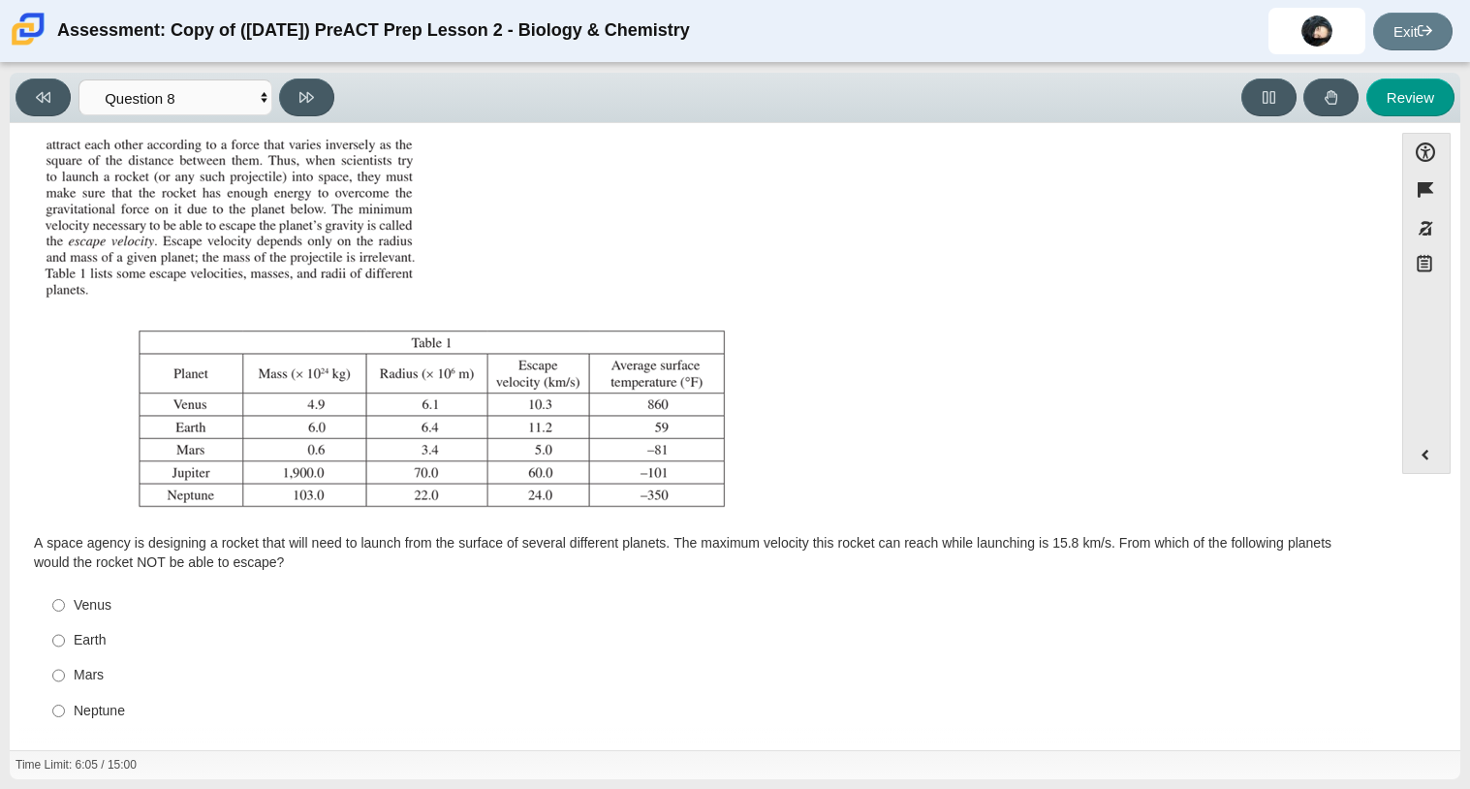
scroll to position [95, 0]
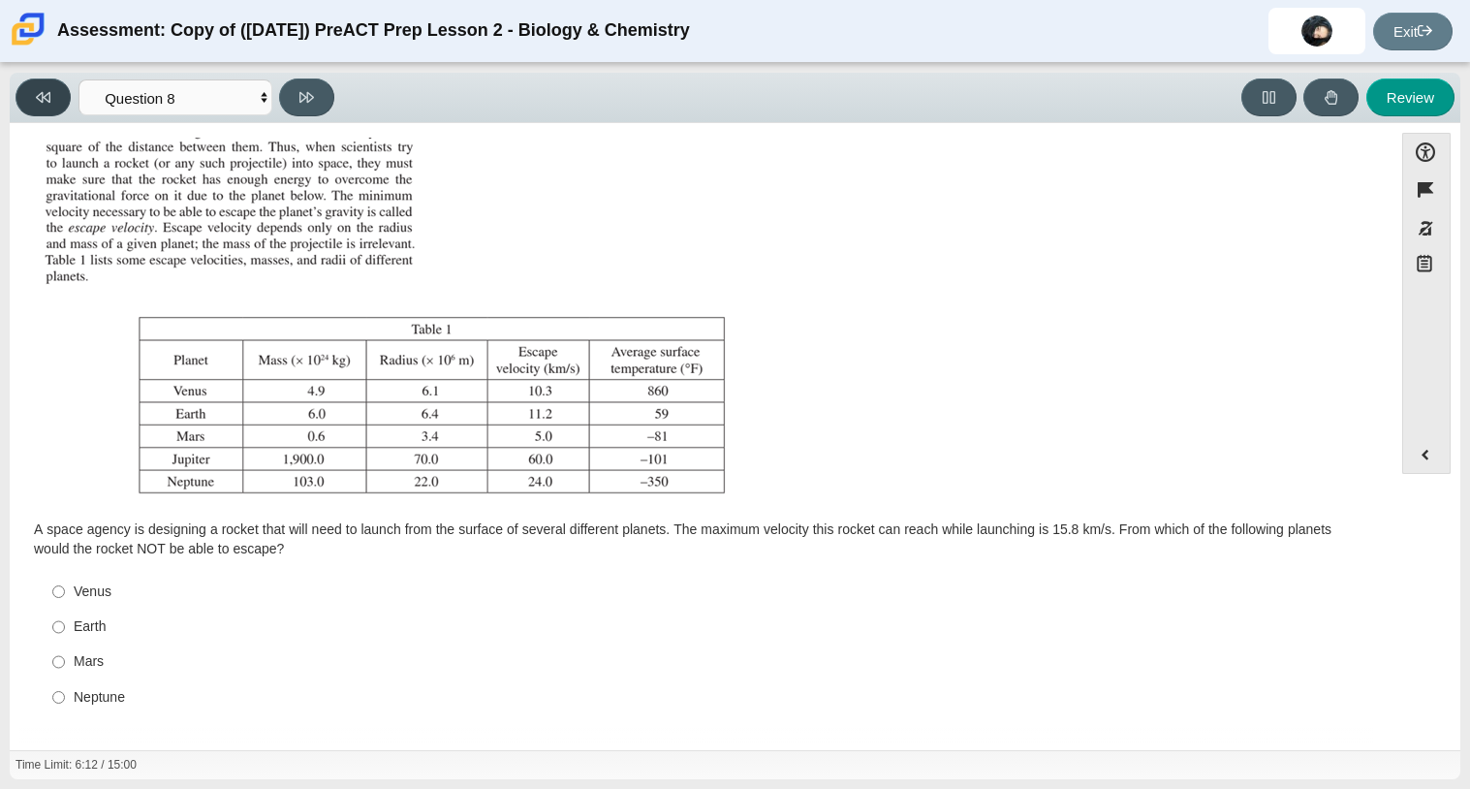
click at [48, 99] on icon at bounding box center [43, 97] width 15 height 11
select select "31694628-7769-4744-9964-d3ed6115c03c"
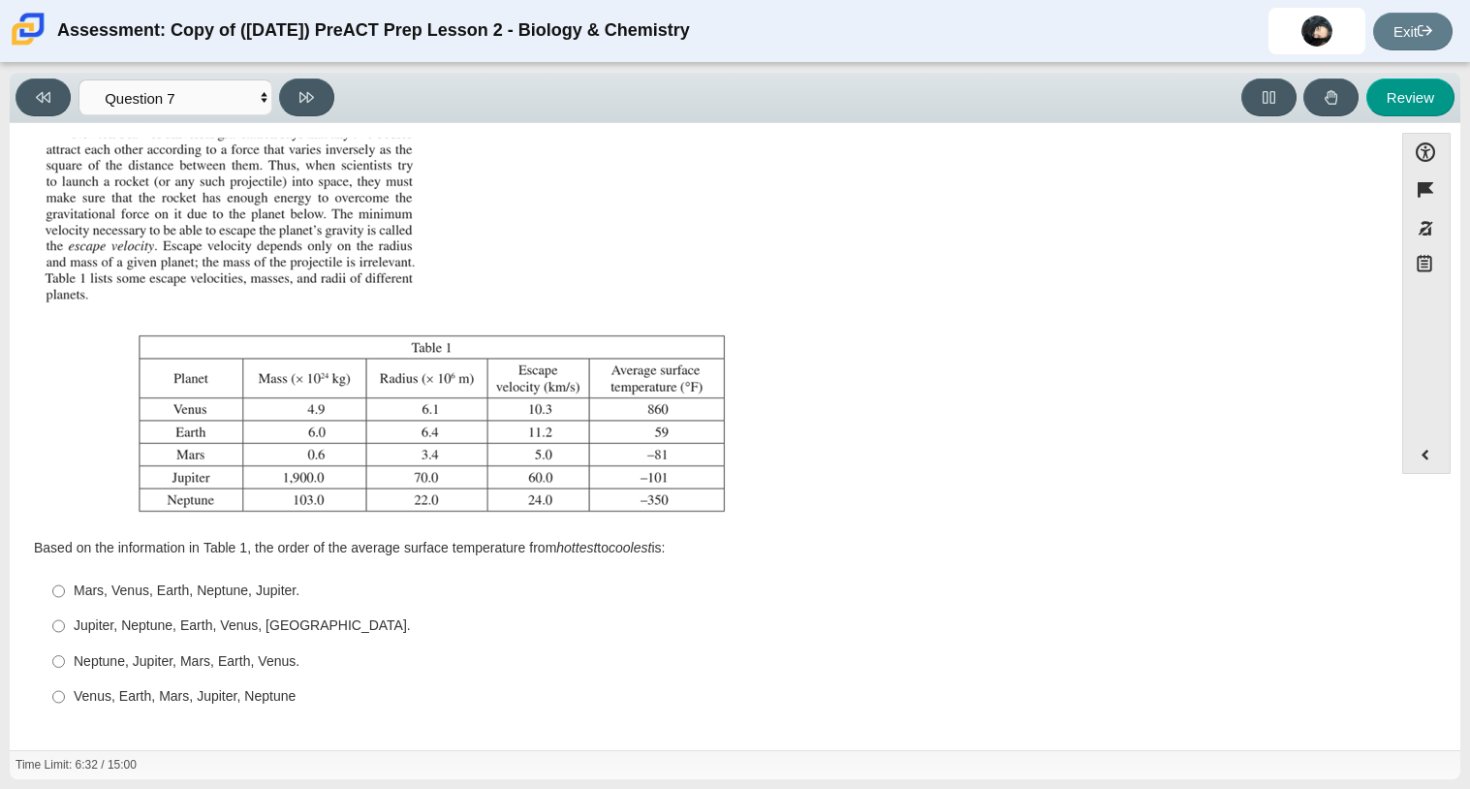
click at [255, 702] on div "Venus, Earth, Mars, Jupiter, Neptune" at bounding box center [716, 696] width 1285 height 19
click at [65, 702] on input "Venus, Earth, Mars, Jupiter, Neptune Venus, Earth, Mars, Jupiter, Neptune" at bounding box center [58, 696] width 13 height 35
radio input "true"
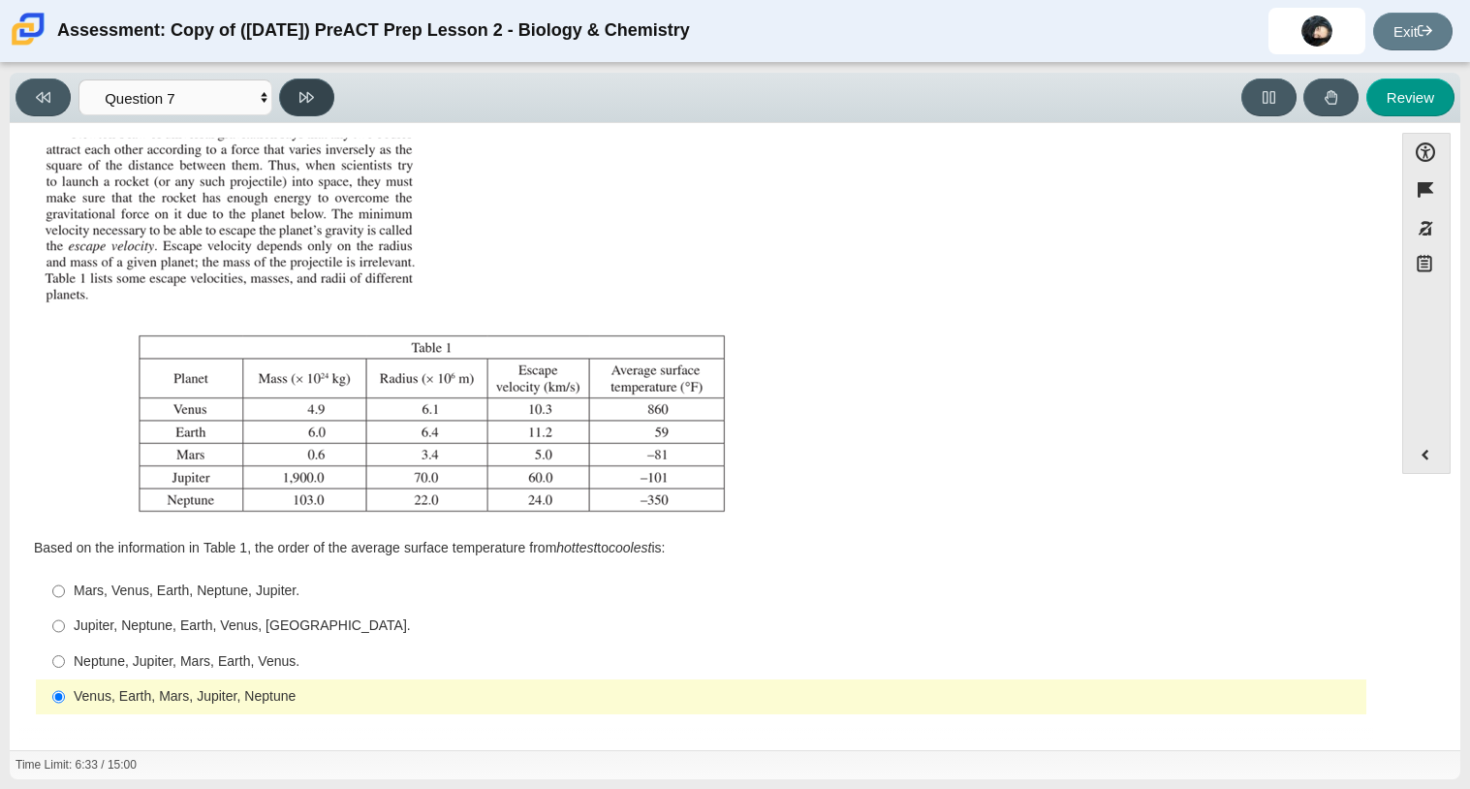
click at [315, 86] on button at bounding box center [306, 97] width 55 height 38
select select "02960795-9514-4c41-985f-77b6951c8514"
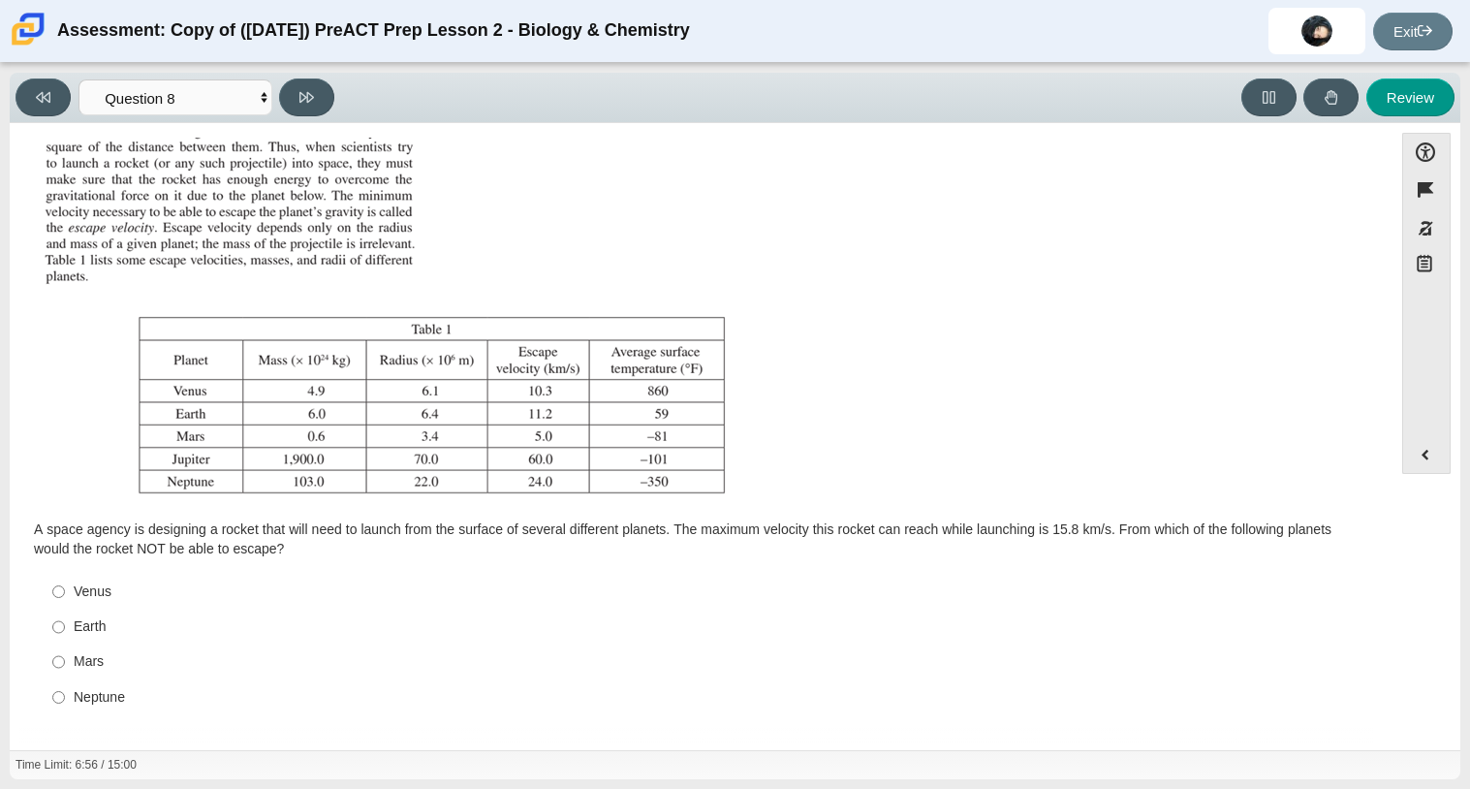
click at [69, 660] on label "Mars Mars" at bounding box center [702, 661] width 1327 height 35
click at [65, 660] on input "Mars Mars" at bounding box center [58, 661] width 13 height 35
radio input "true"
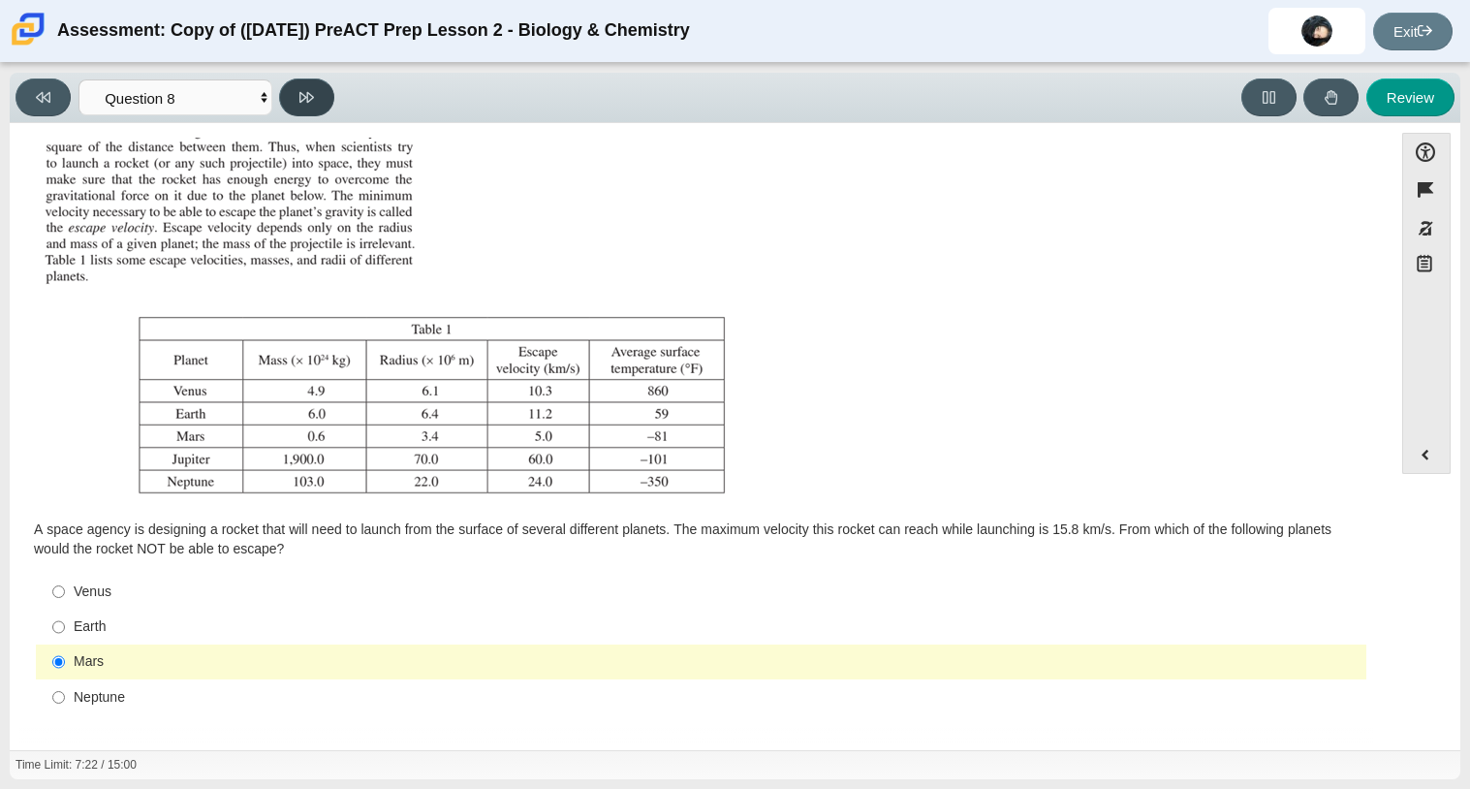
click at [303, 80] on button at bounding box center [306, 97] width 55 height 38
select select "ef19177f-9eb9-441f-a0b9-65cd4e602bb5"
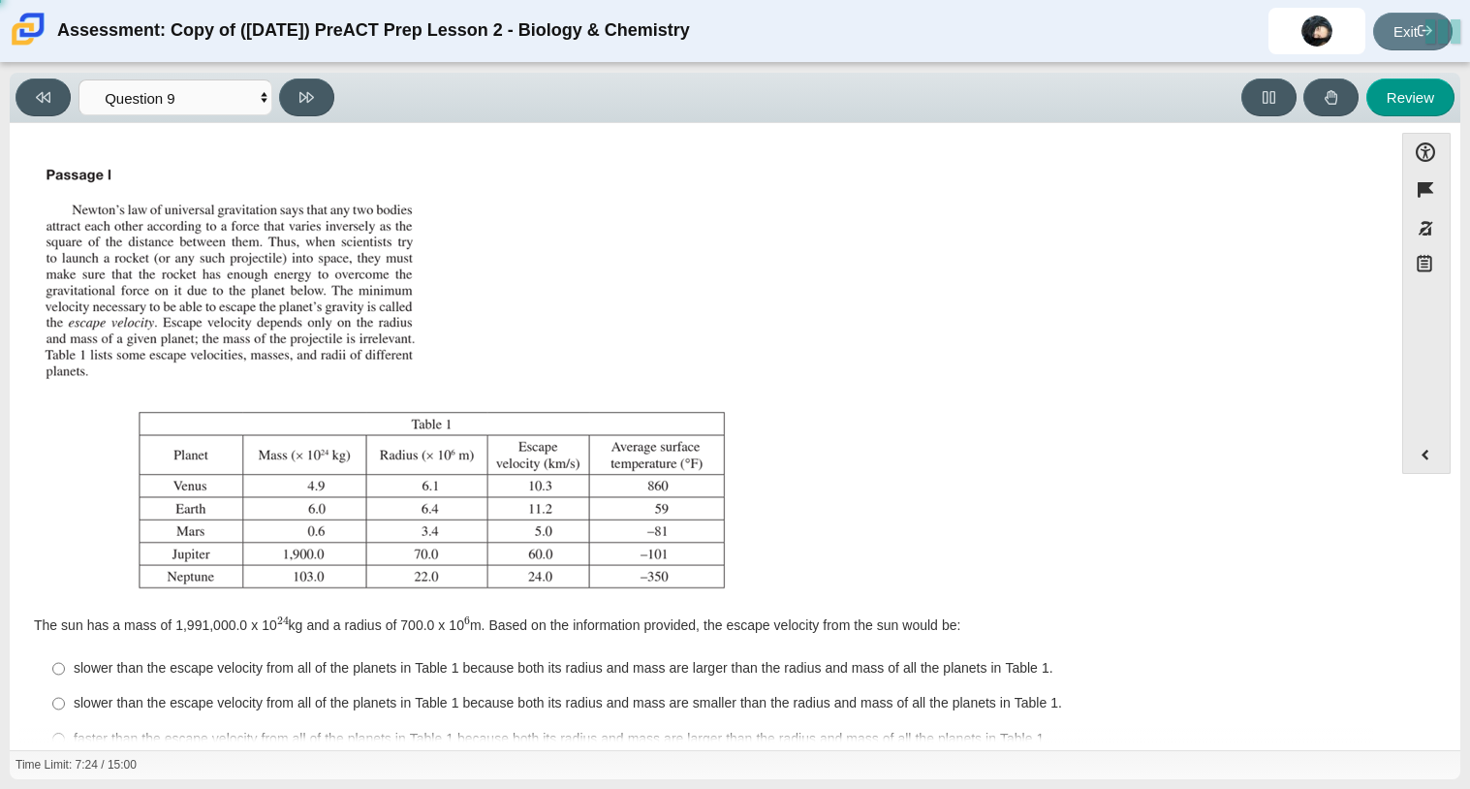
scroll to position [77, 0]
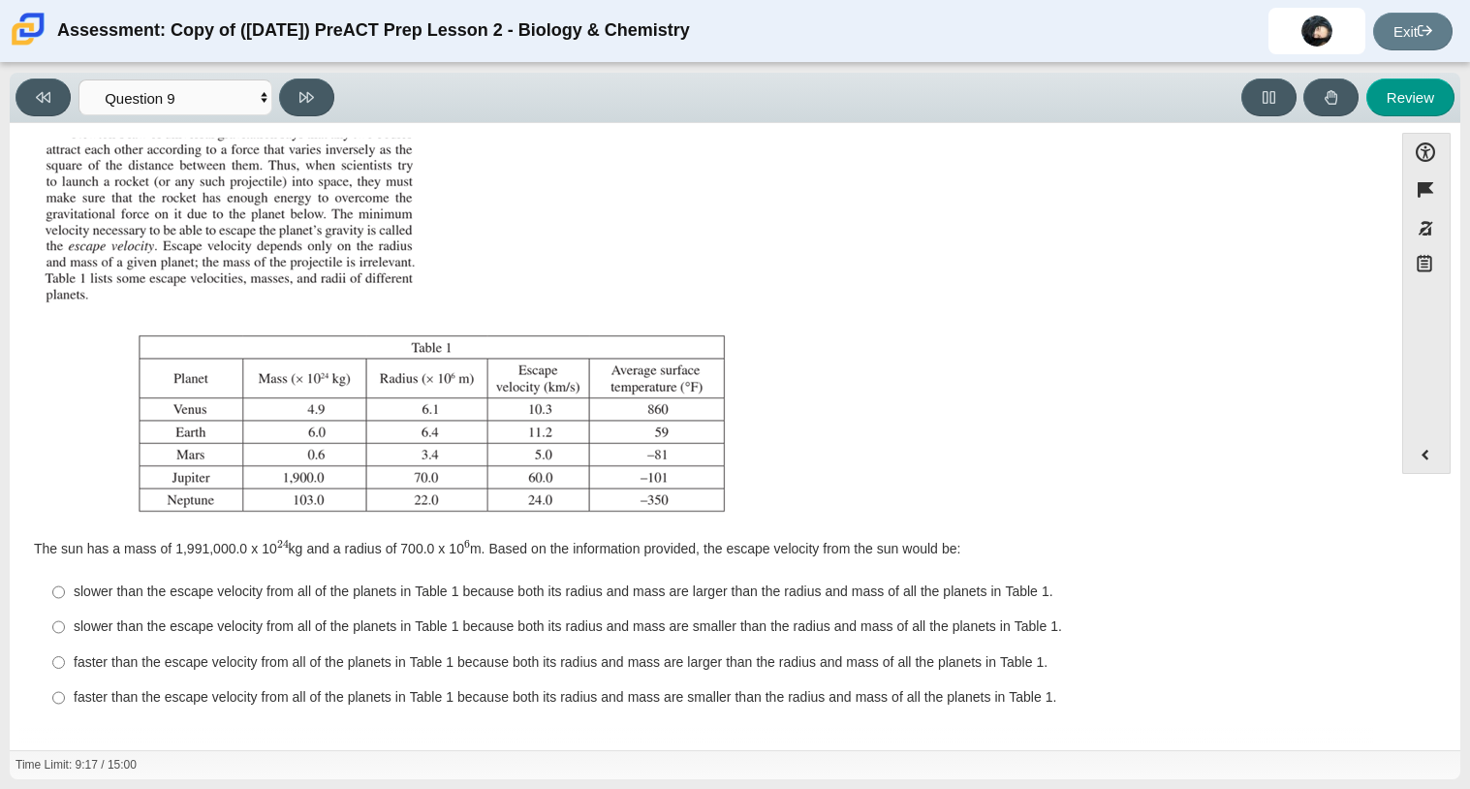
click at [540, 630] on div "slower than the escape velocity from all of the planets in Table 1 because both…" at bounding box center [716, 626] width 1285 height 19
click at [65, 630] on input "slower than the escape velocity from all of the planets in Table 1 because both…" at bounding box center [58, 626] width 13 height 35
radio input "true"
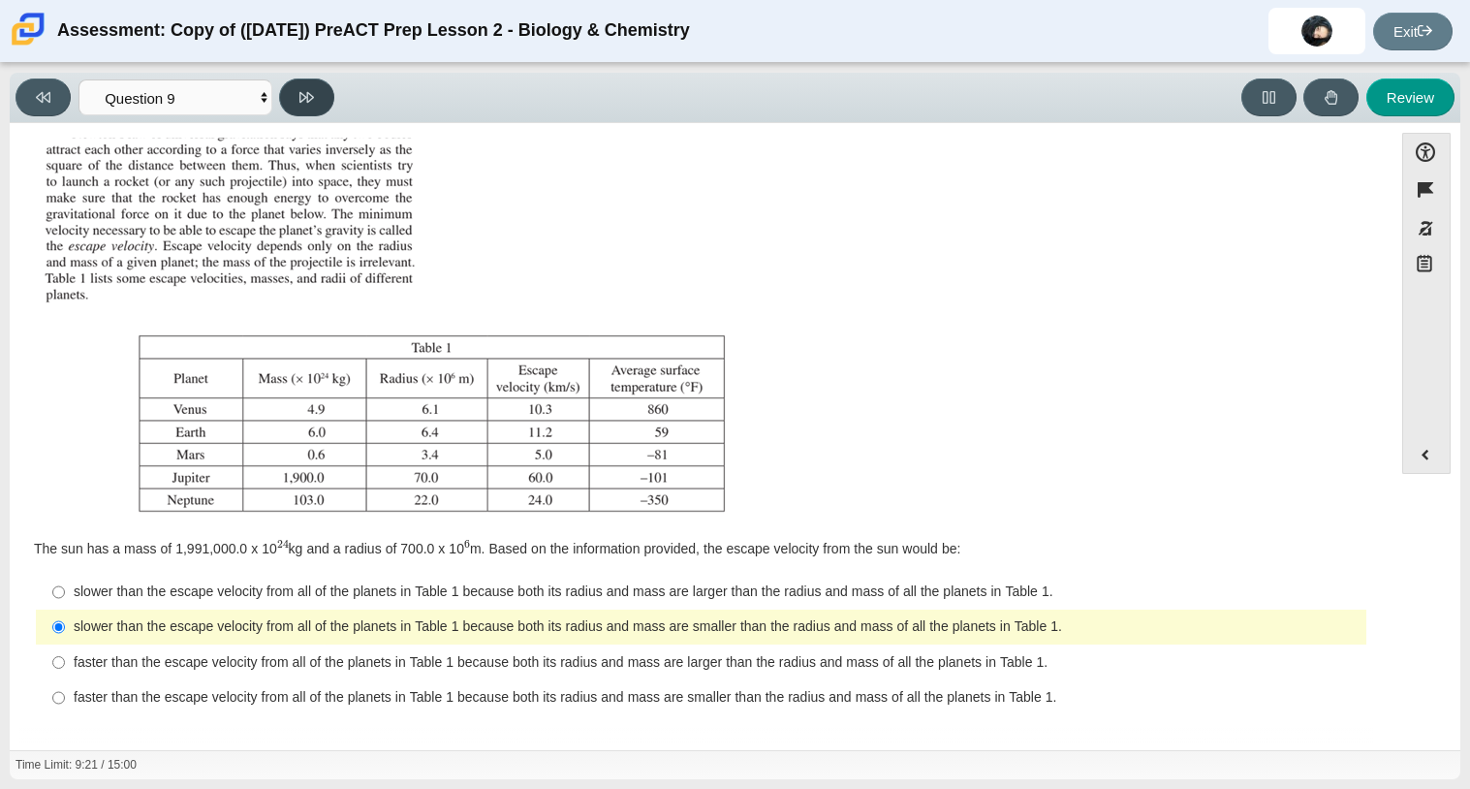
click at [301, 98] on icon at bounding box center [306, 97] width 15 height 15
select select "b9bf8baa-c570-4e7d-b5c0-da6c71b27e9c"
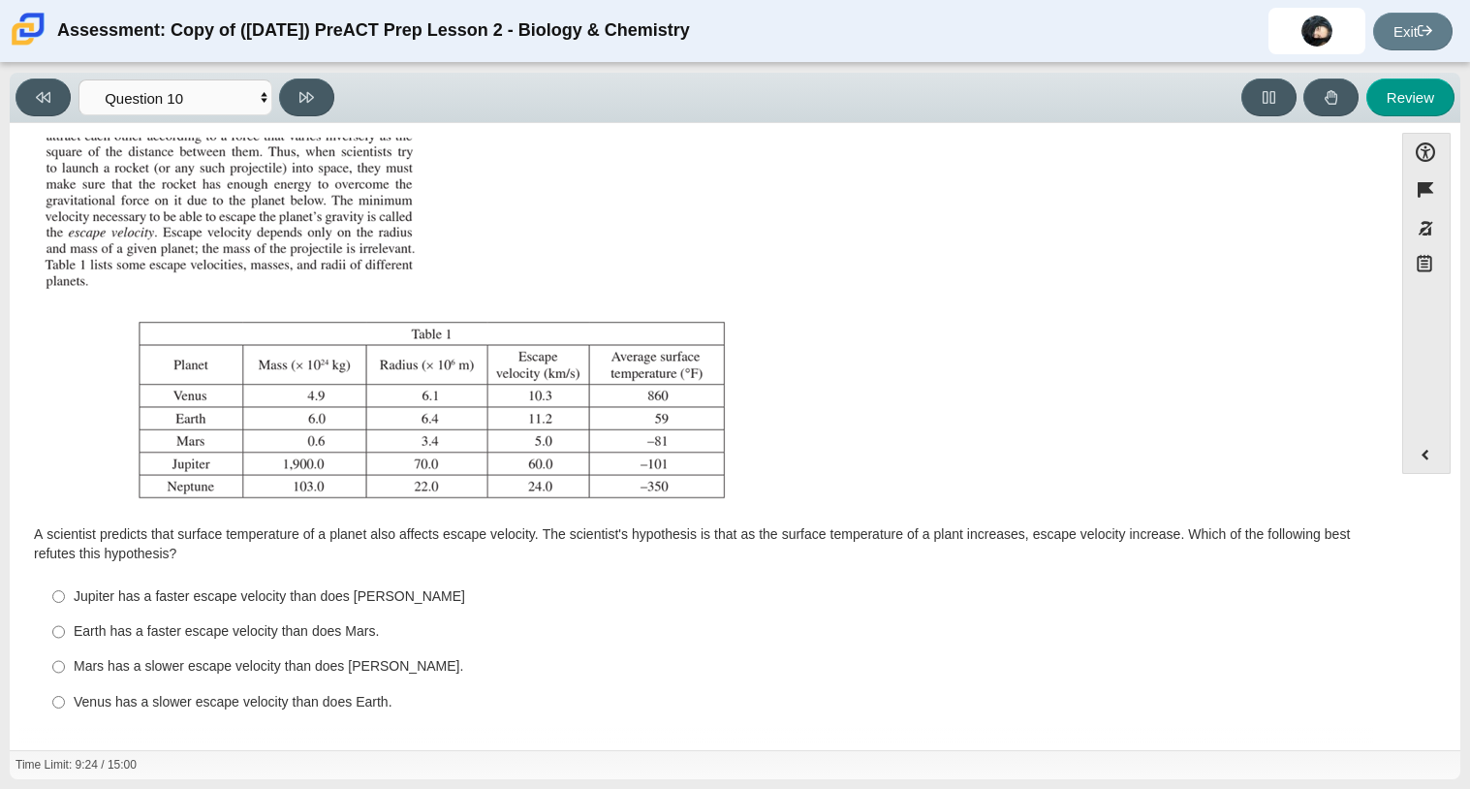
scroll to position [95, 0]
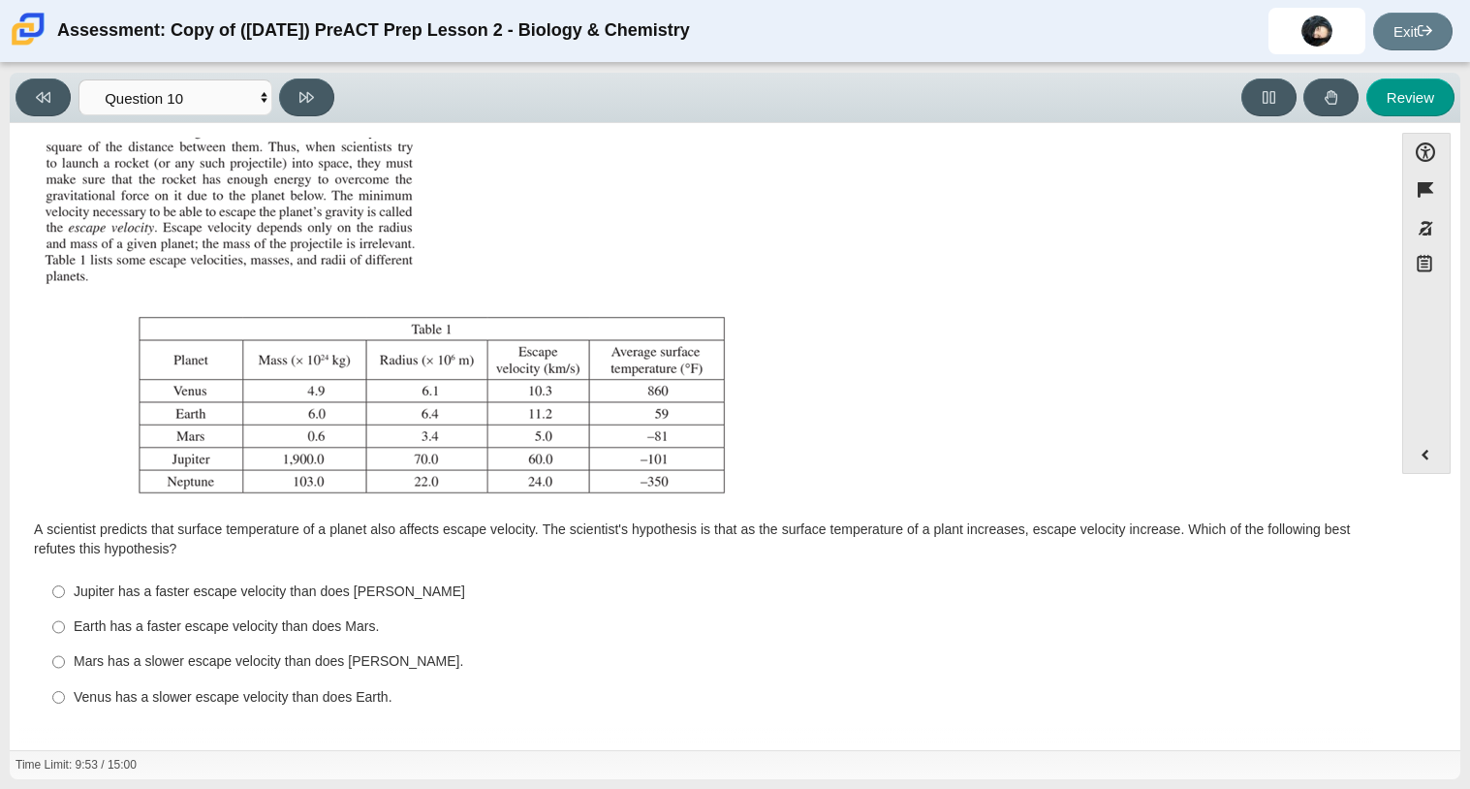
click at [240, 629] on div "Earth has a faster escape velocity than does Mars." at bounding box center [716, 626] width 1285 height 19
click at [65, 629] on input "Earth has a faster escape velocity than does Mars. Earth has a faster escape ve…" at bounding box center [58, 626] width 13 height 35
radio input "true"
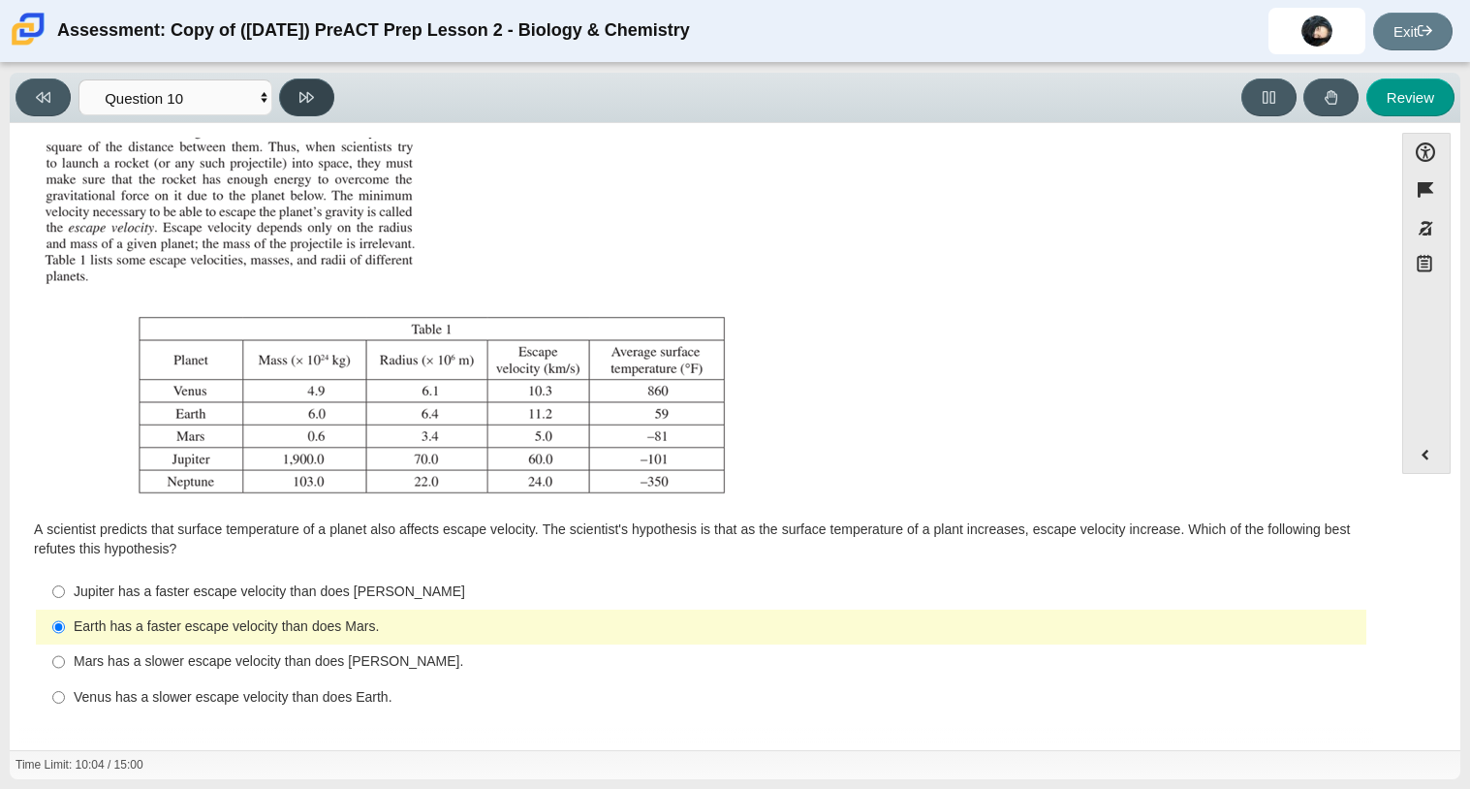
click at [309, 93] on icon at bounding box center [306, 97] width 15 height 15
select select "review"
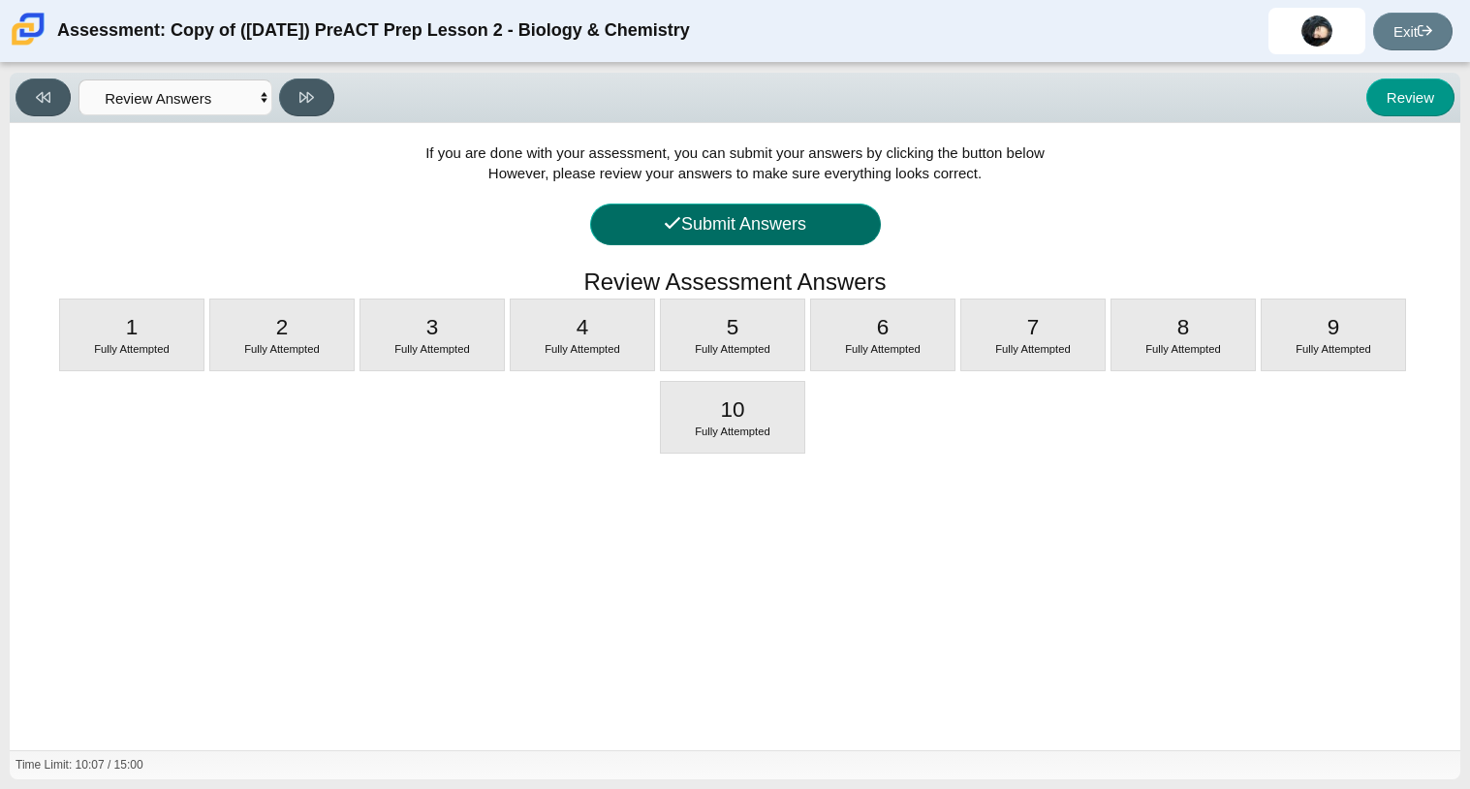
click at [739, 221] on button "Submit Answers" at bounding box center [735, 224] width 291 height 42
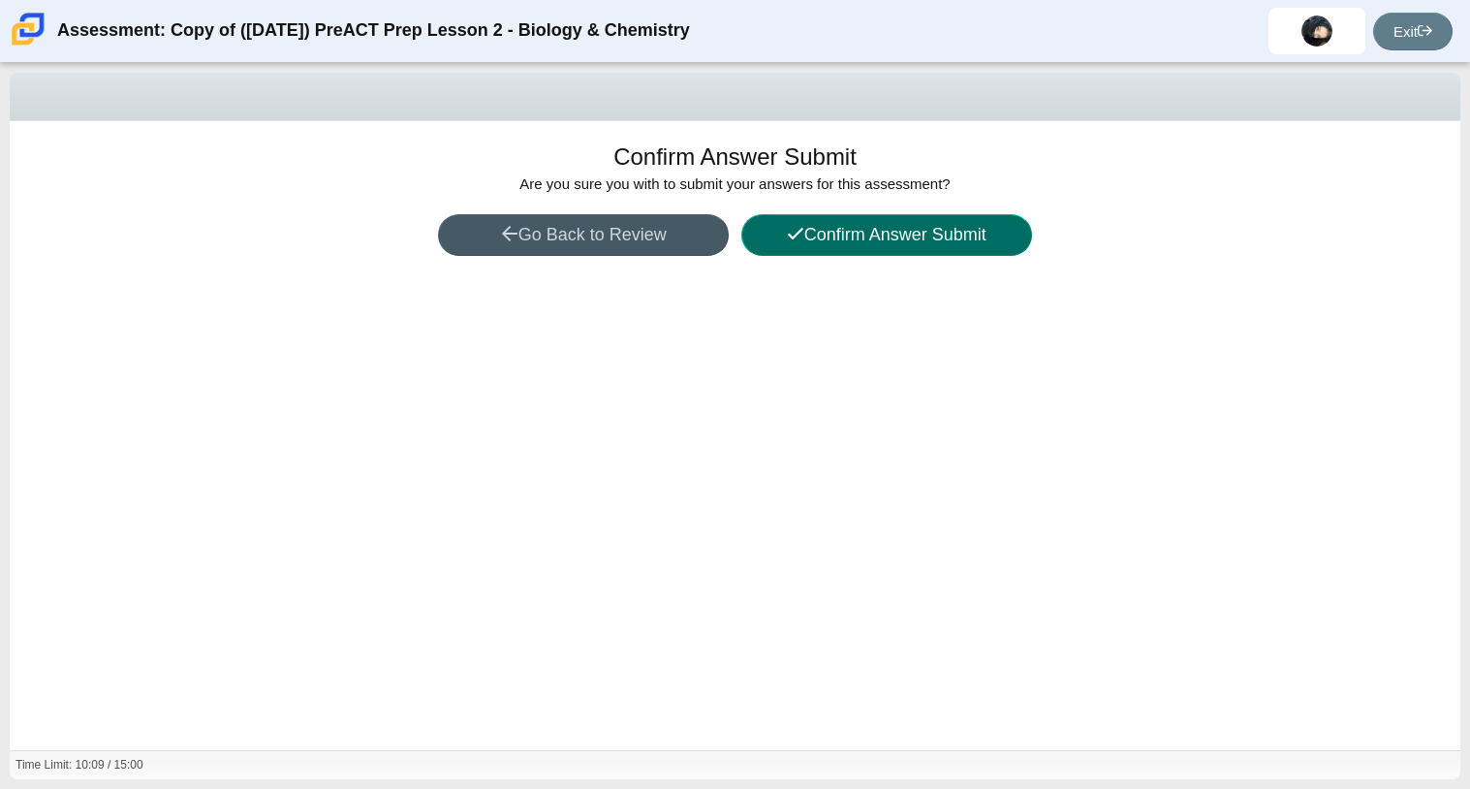
click at [800, 241] on button "Confirm Answer Submit" at bounding box center [886, 235] width 291 height 42
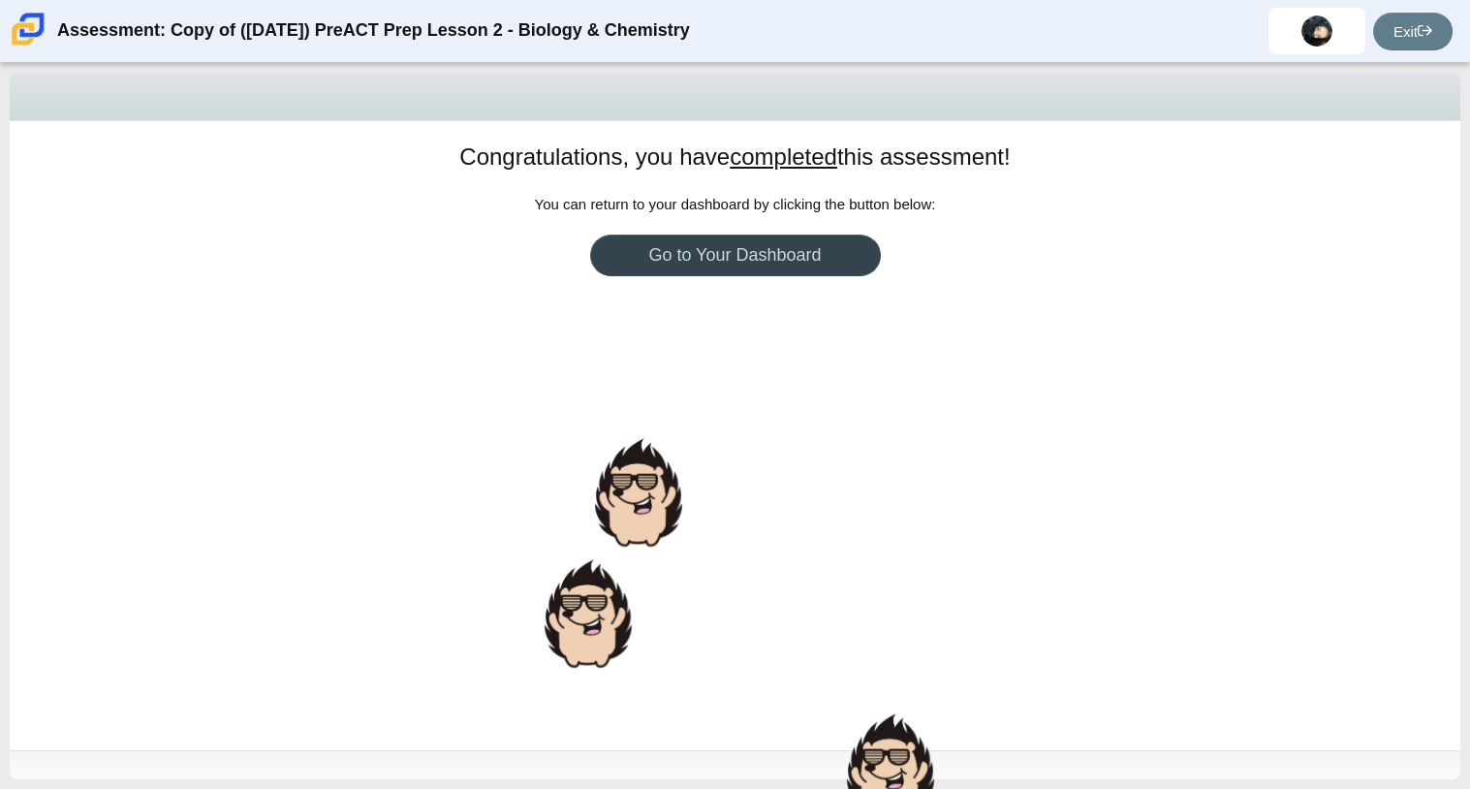
click at [840, 247] on link "Go to Your Dashboard" at bounding box center [735, 255] width 291 height 42
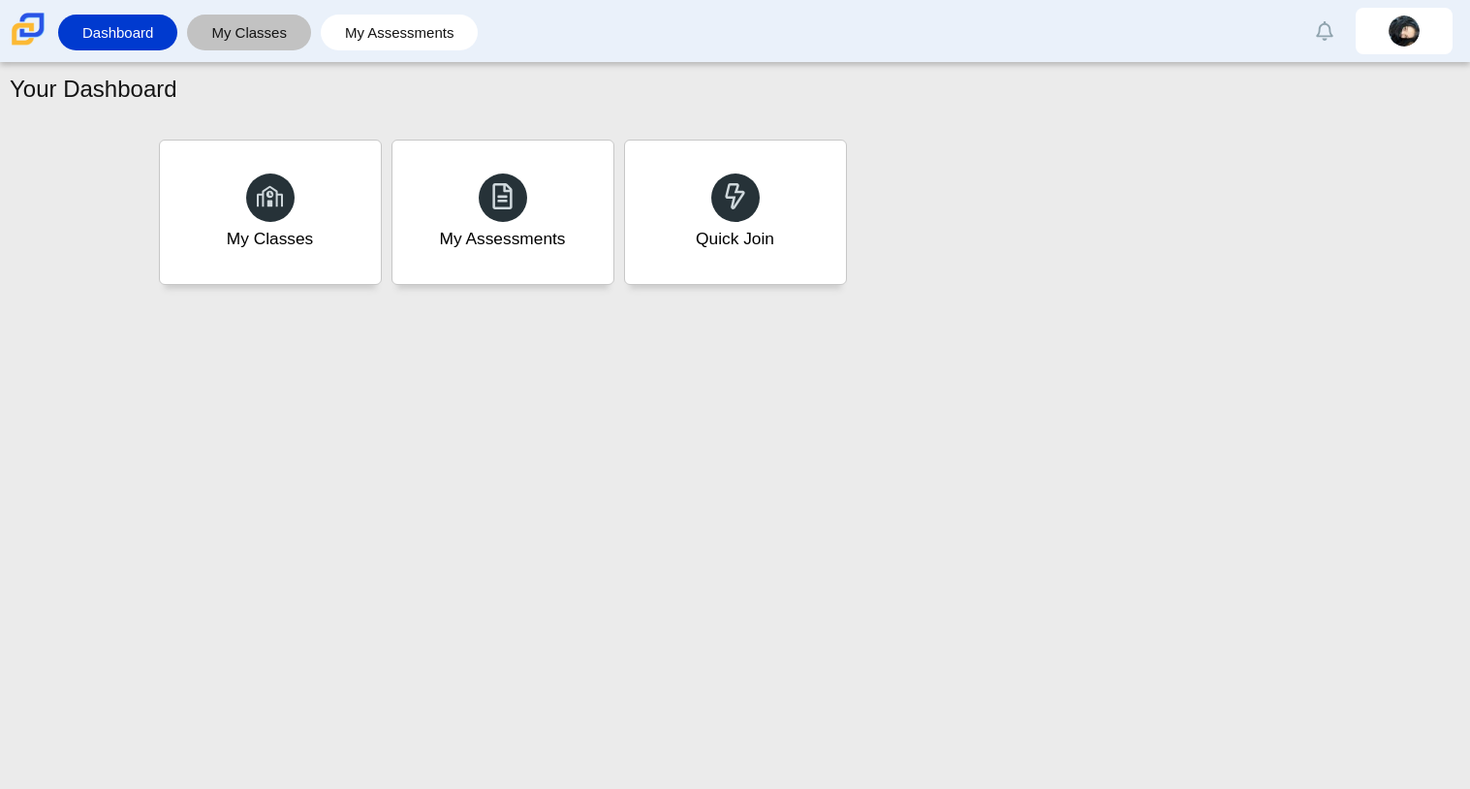
click at [255, 30] on link "My Classes" at bounding box center [249, 33] width 105 height 36
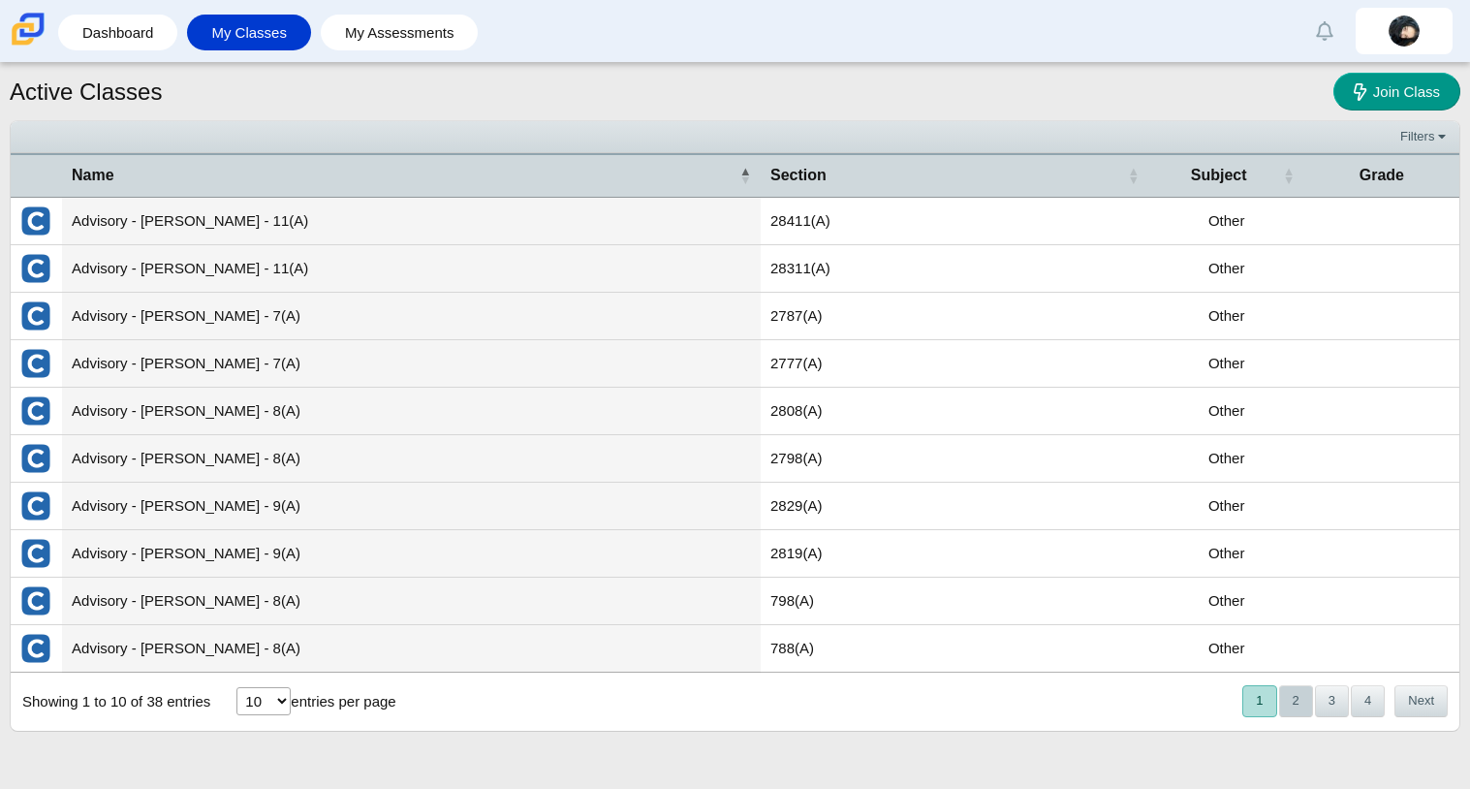
click at [1301, 704] on button "2" at bounding box center [1296, 701] width 34 height 32
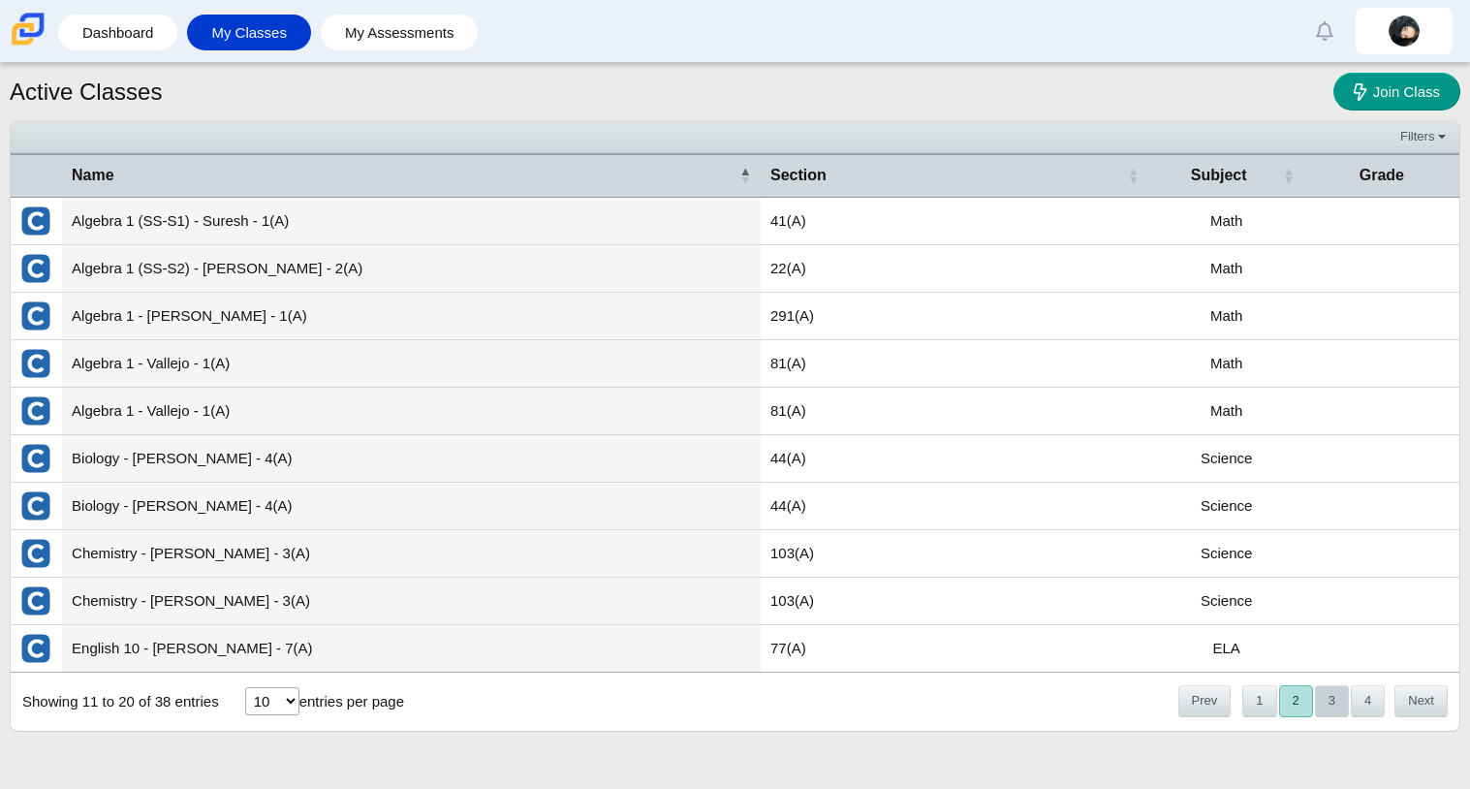
click at [1322, 706] on button "3" at bounding box center [1332, 701] width 34 height 32
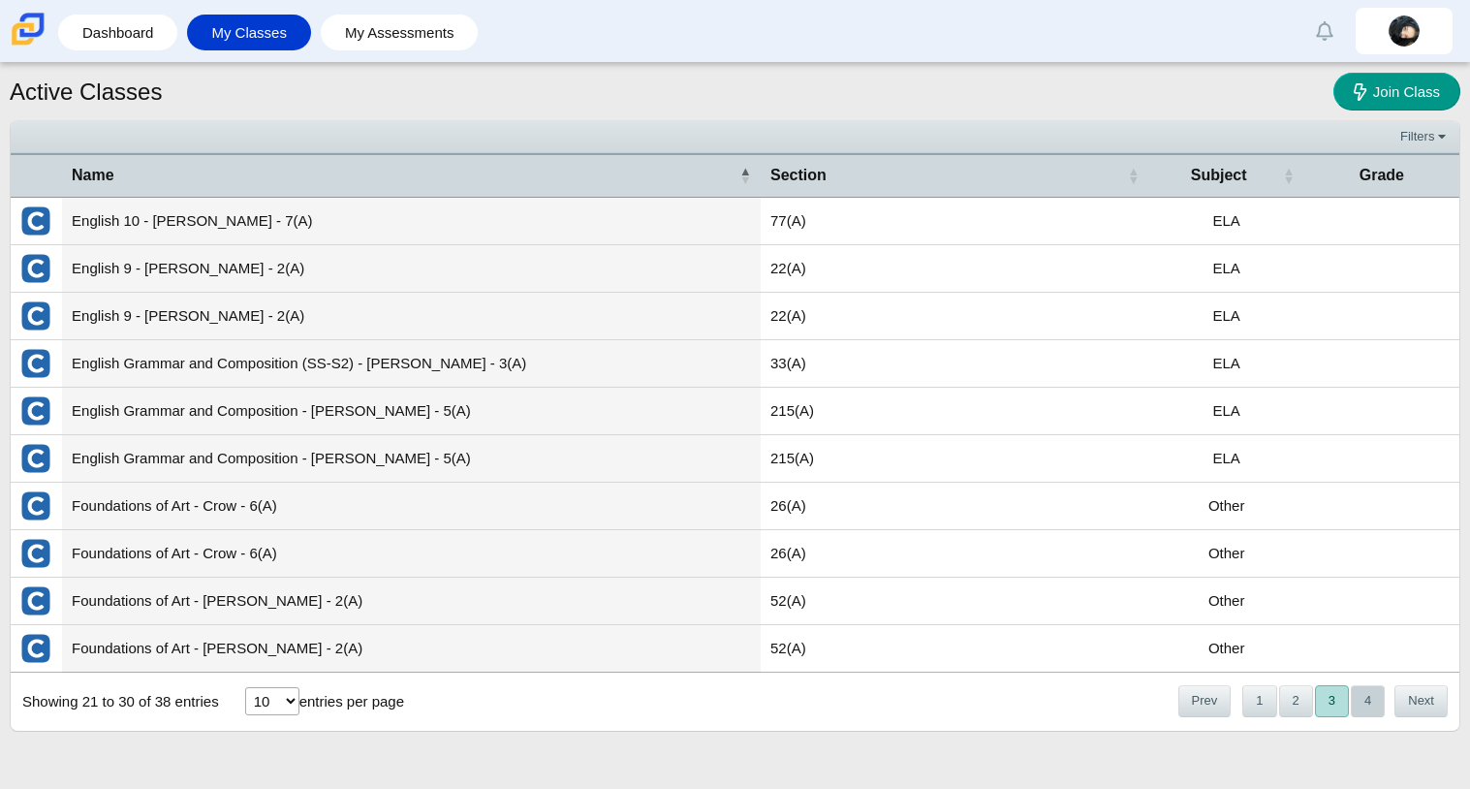
click at [1355, 703] on button "4" at bounding box center [1368, 701] width 34 height 32
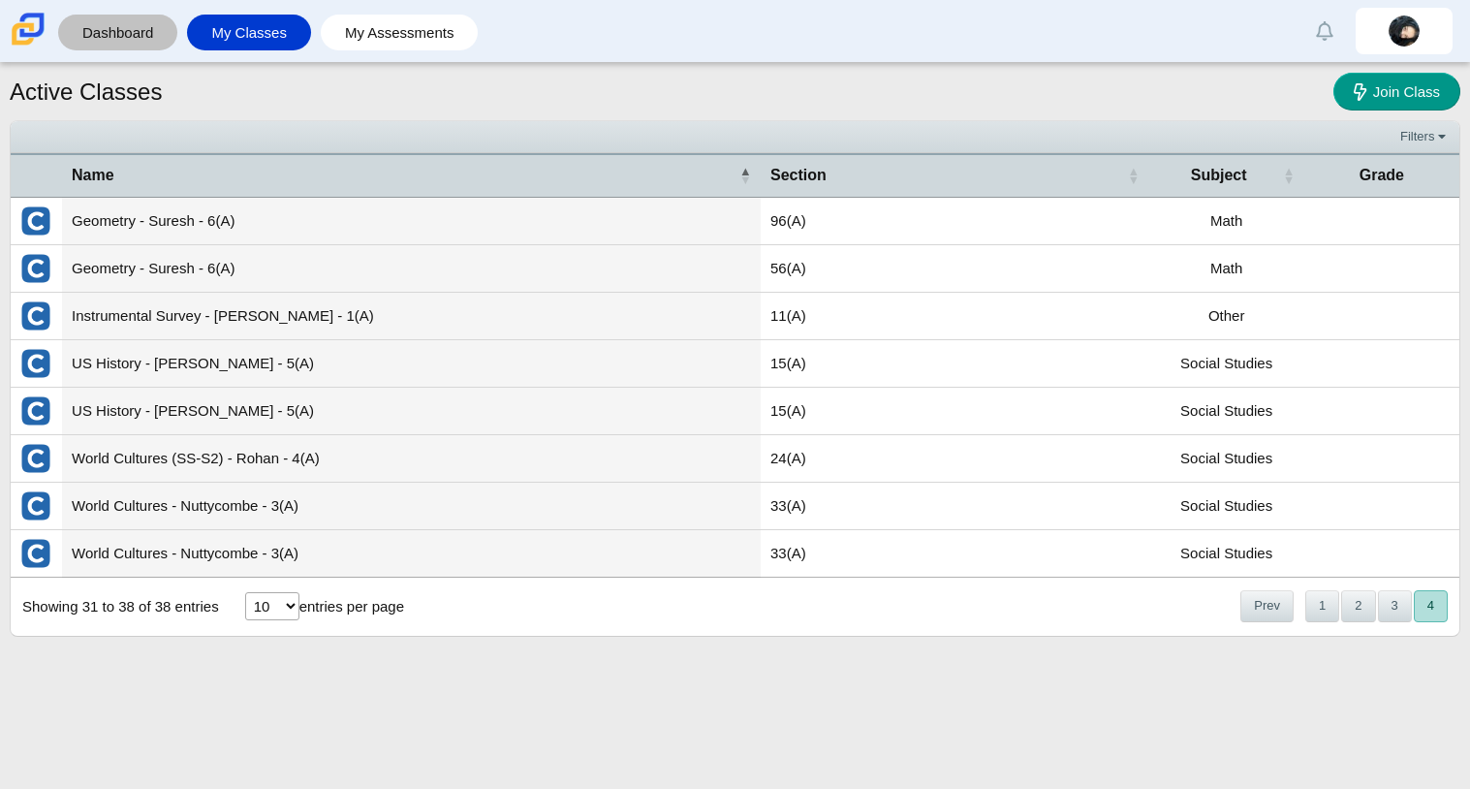
click at [146, 21] on link "Dashboard" at bounding box center [118, 33] width 100 height 36
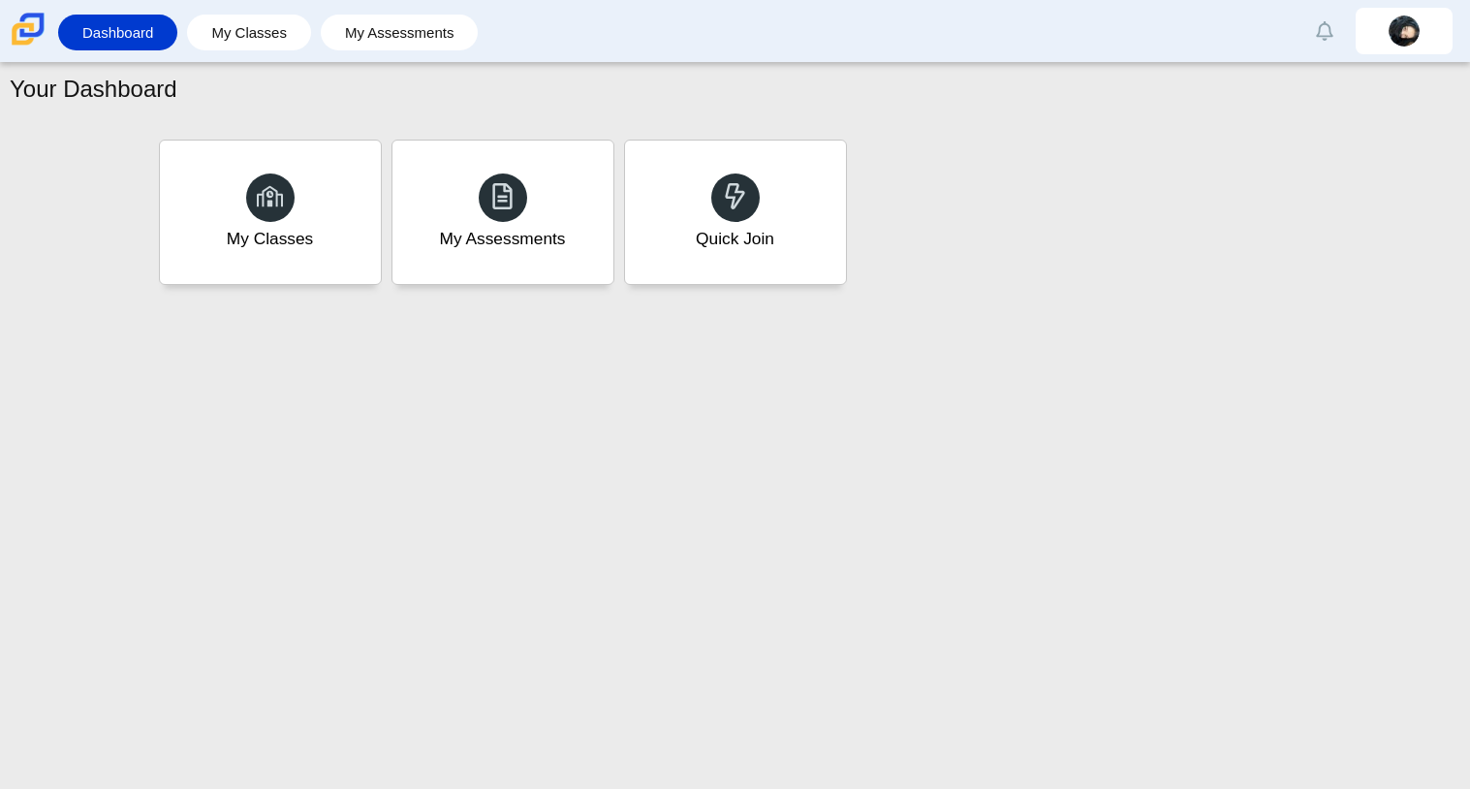
click at [758, 78] on div "Your Dashboard" at bounding box center [735, 92] width 1451 height 38
